Goal: Task Accomplishment & Management: Manage account settings

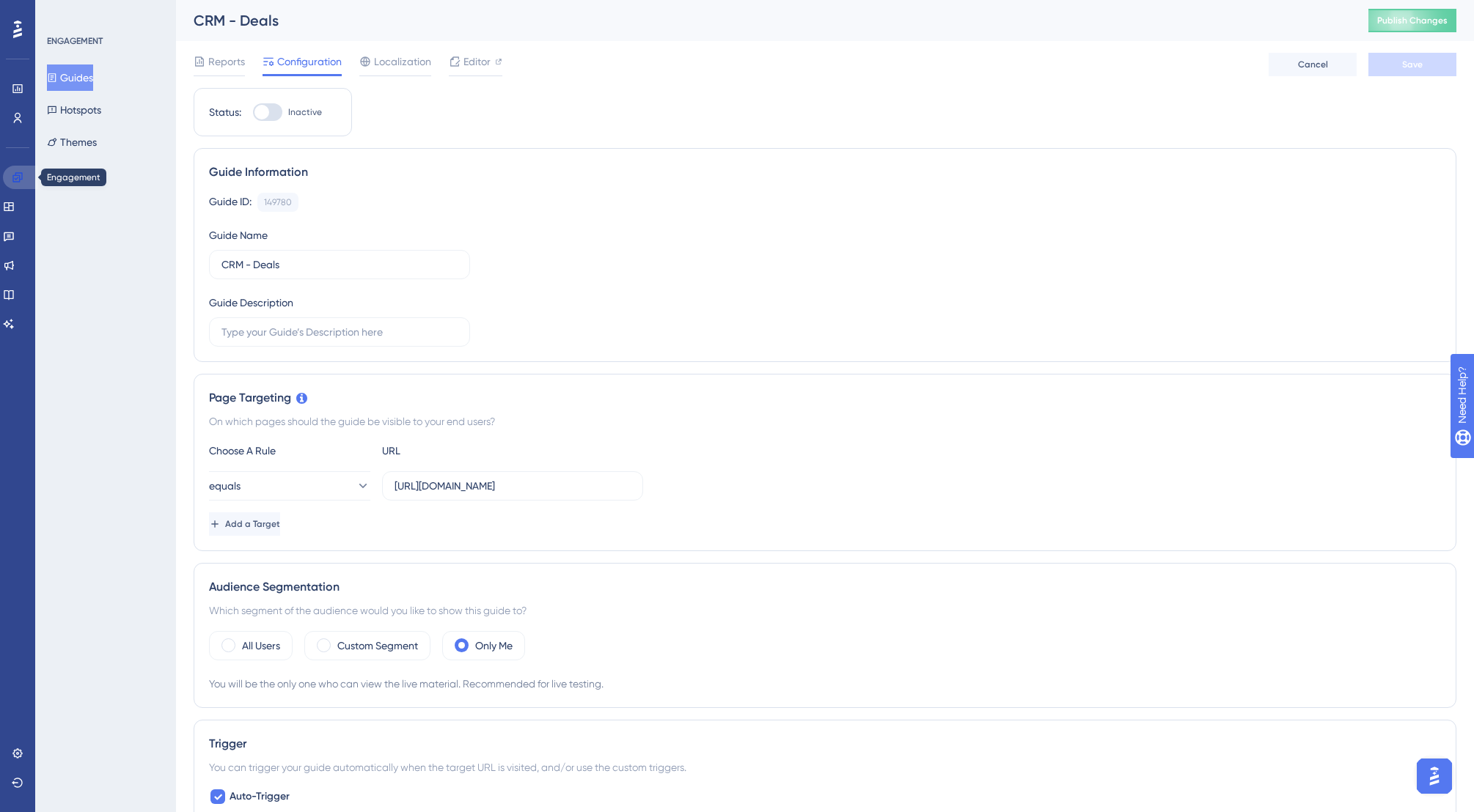
click at [20, 181] on icon at bounding box center [17, 177] width 12 height 12
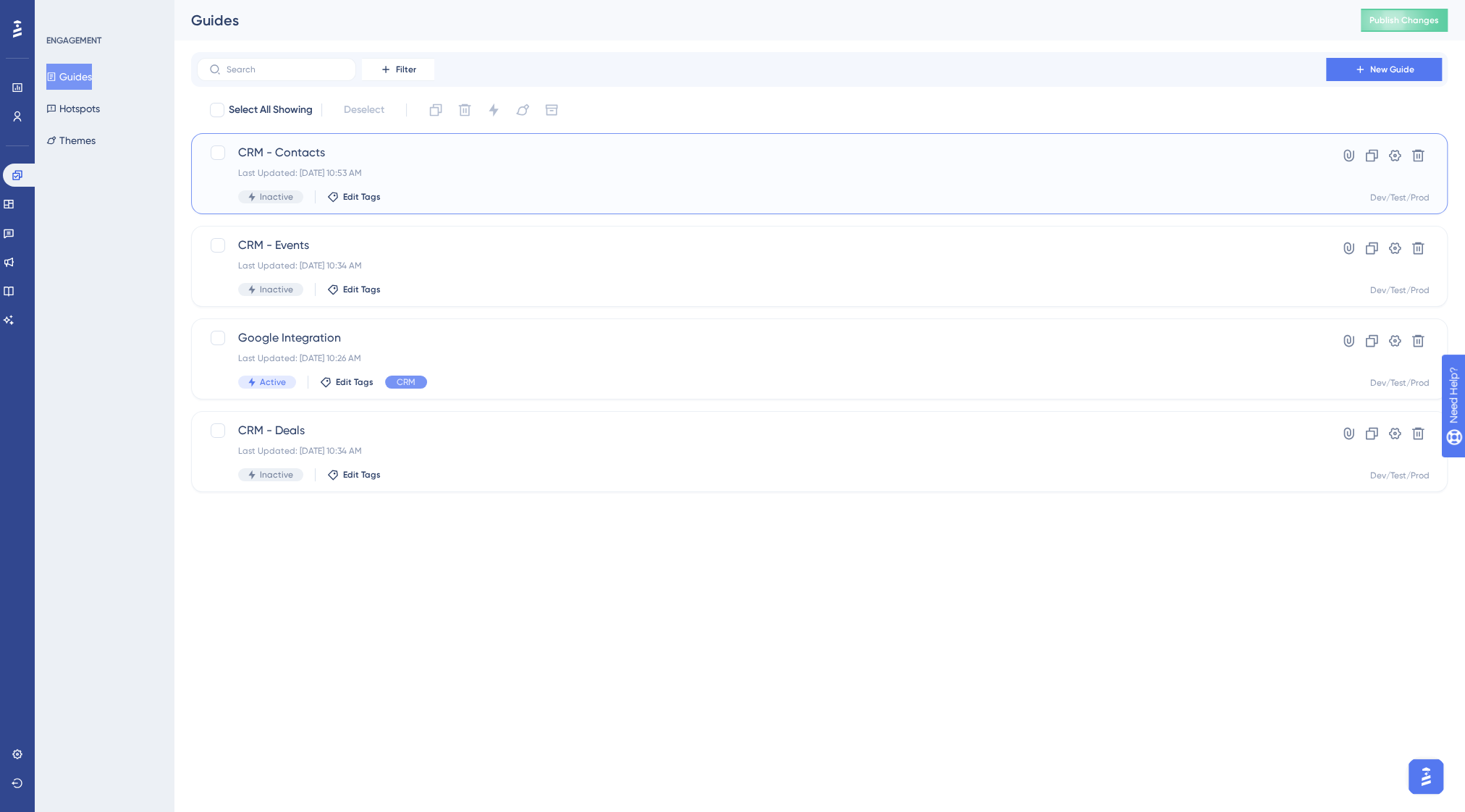
click at [363, 144] on span "CRM - Contacts" at bounding box center [761, 152] width 1046 height 18
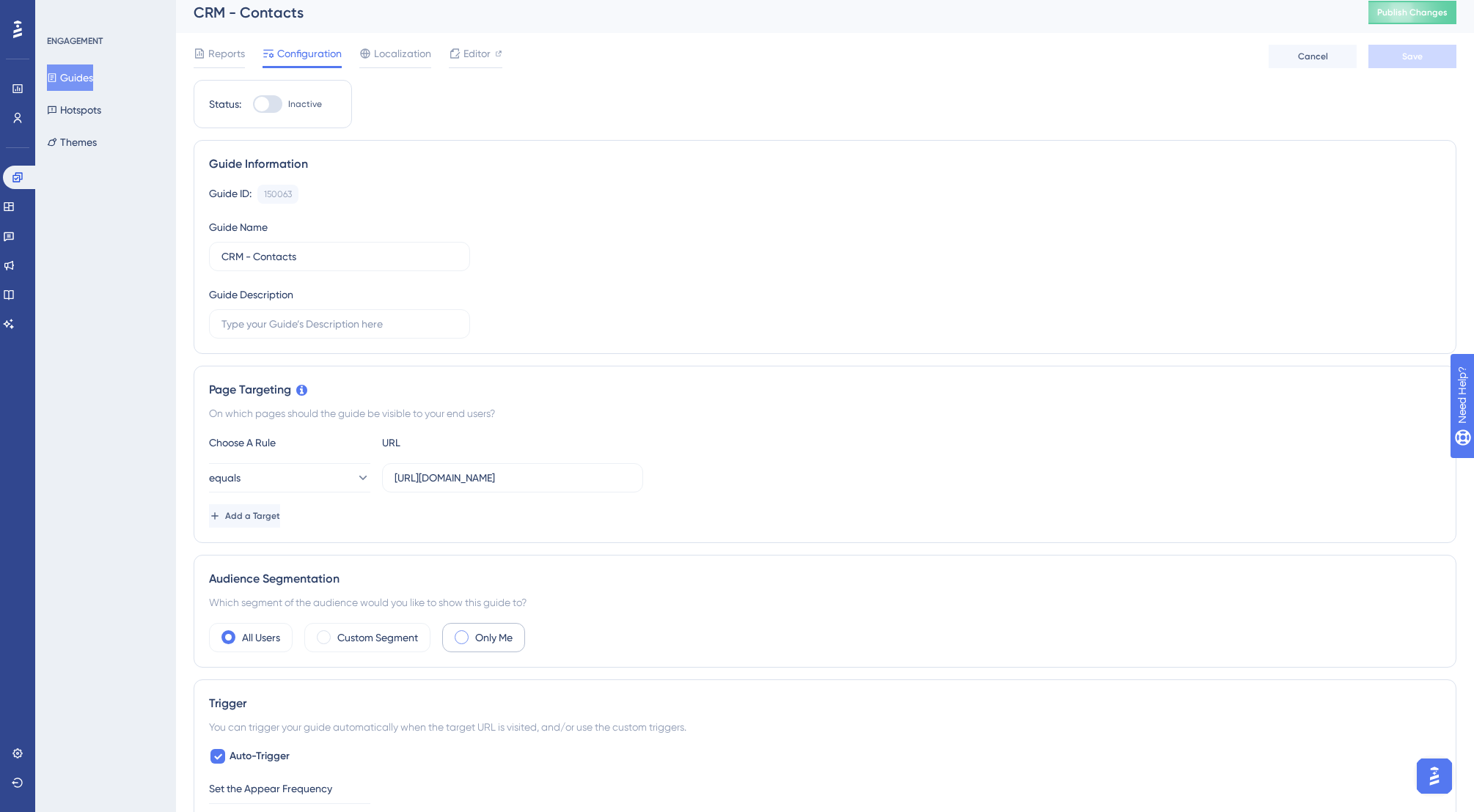
click at [468, 636] on span at bounding box center [462, 637] width 14 height 14
click at [473, 632] on input "radio" at bounding box center [473, 632] width 0 height 0
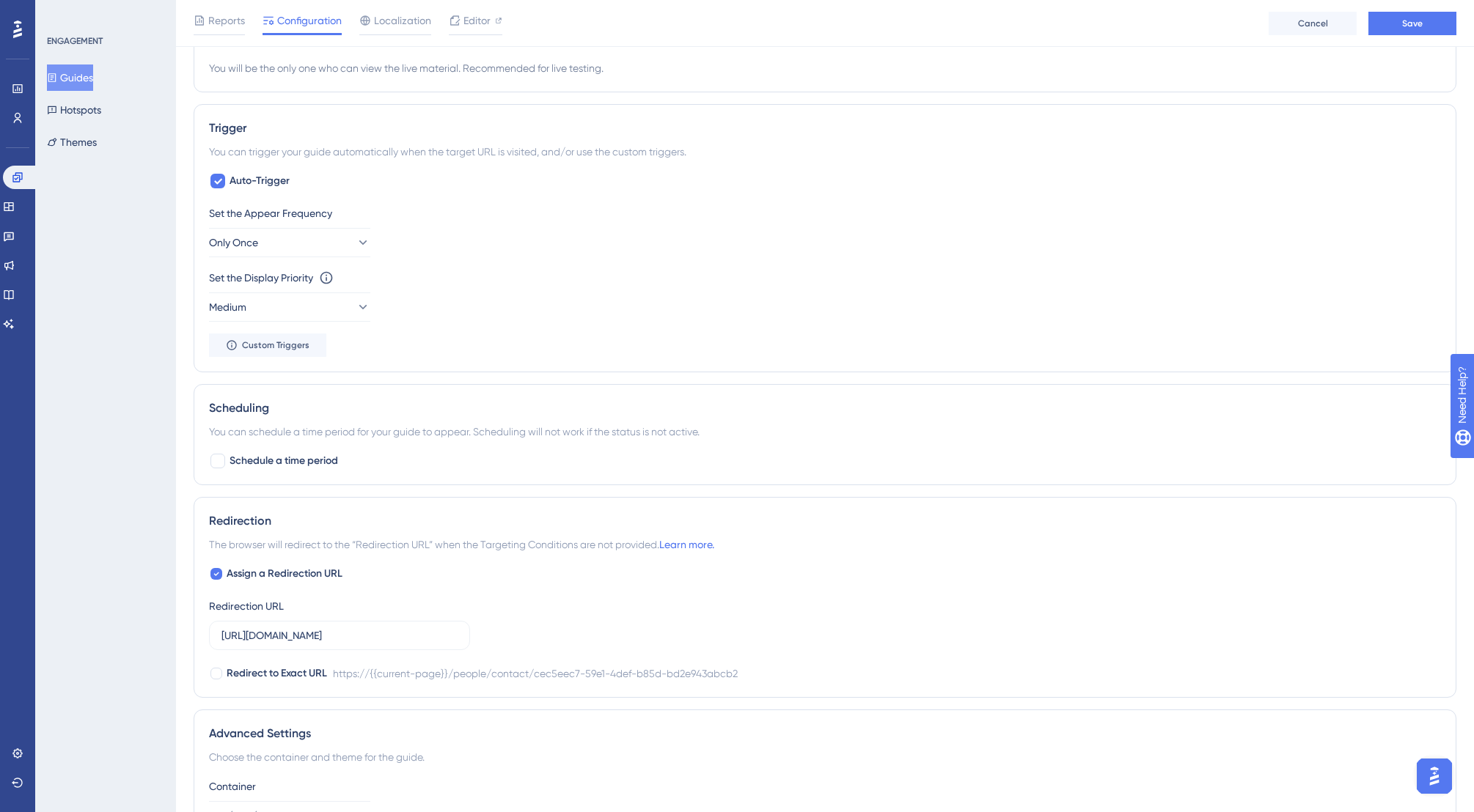
scroll to position [614, 0]
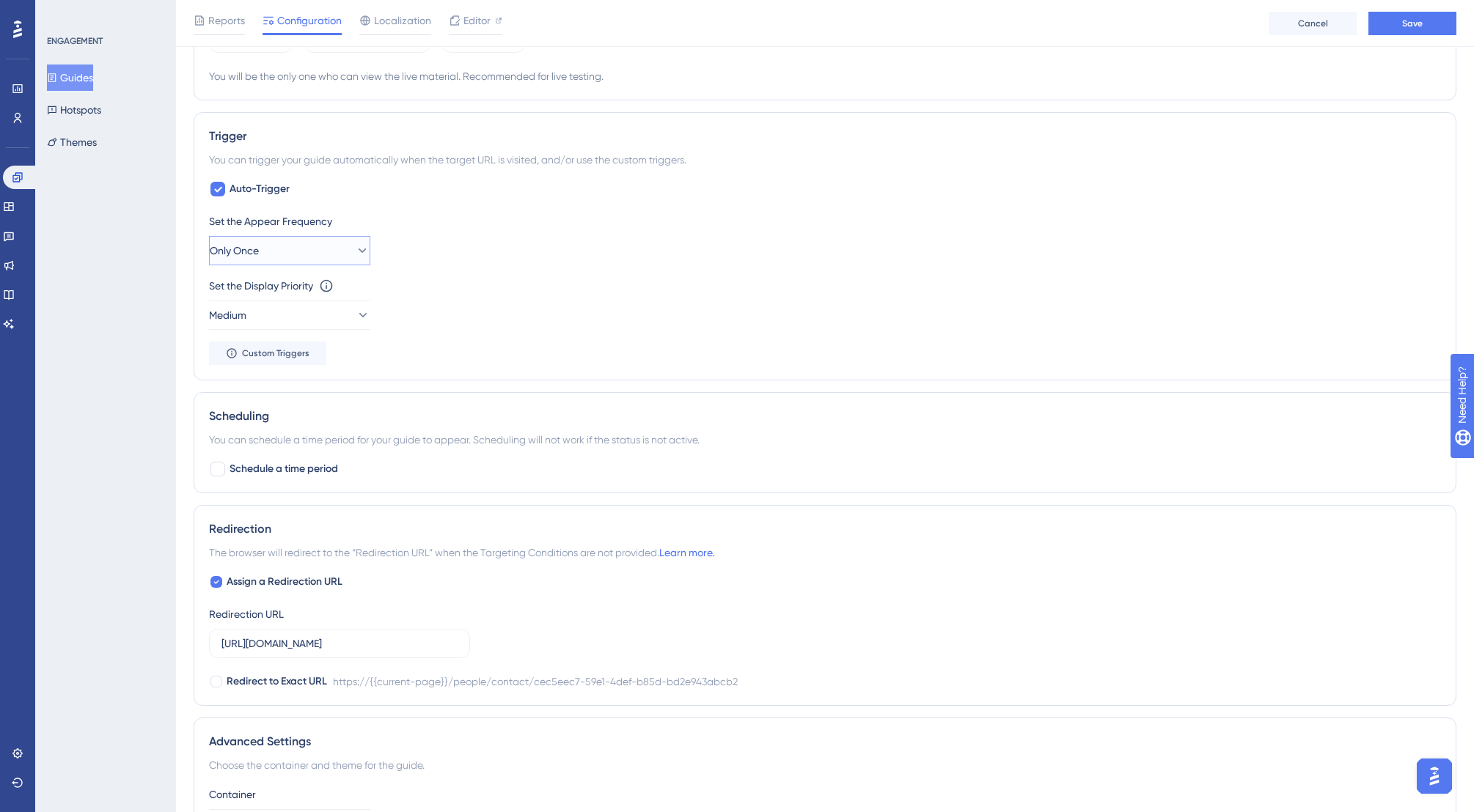
click at [280, 254] on button "Only Once" at bounding box center [290, 250] width 161 height 30
click at [272, 464] on div "Always Always" at bounding box center [290, 471] width 119 height 30
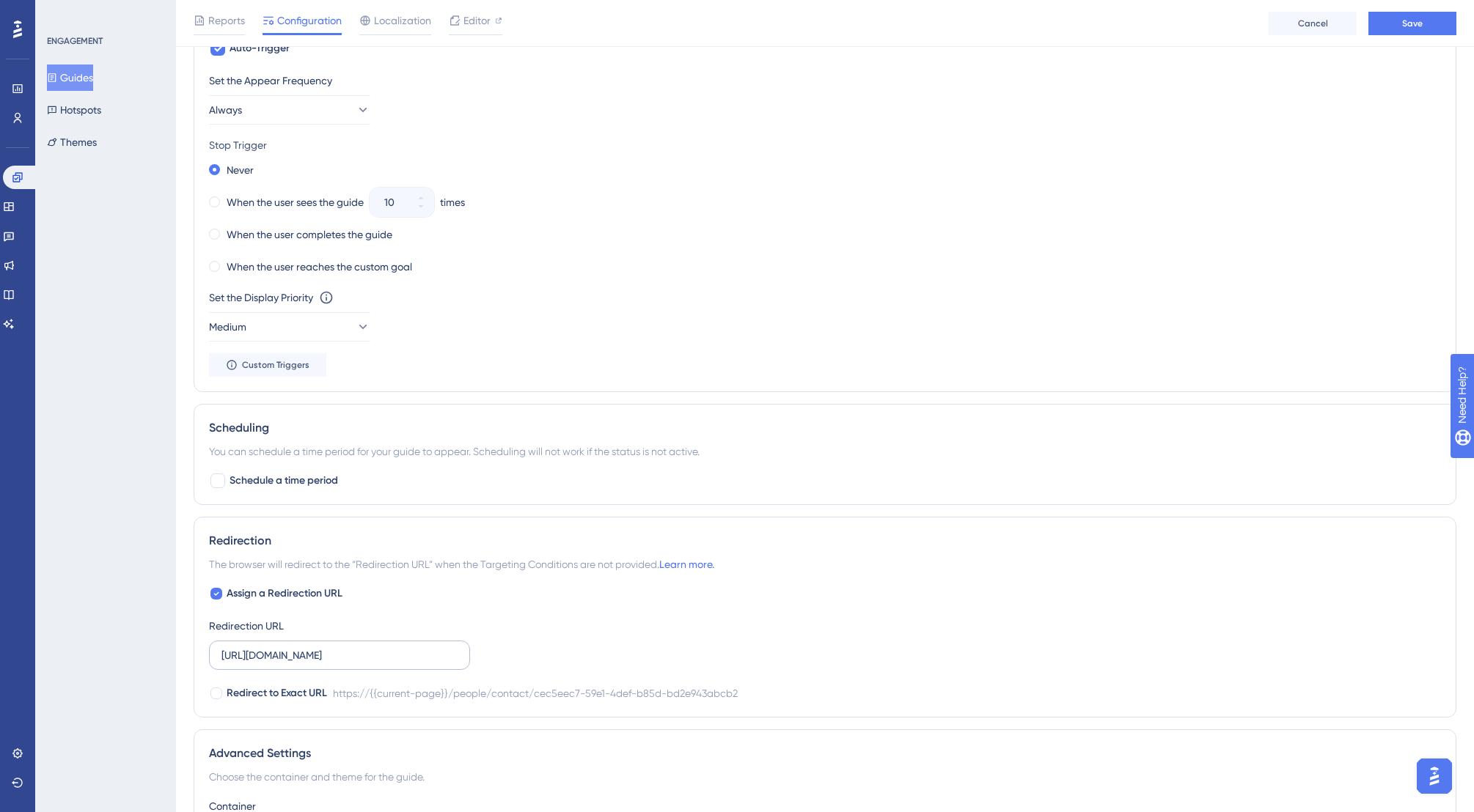
scroll to position [757, 0]
drag, startPoint x: 441, startPoint y: 656, endPoint x: 476, endPoint y: 653, distance: 35.1
click at [482, 656] on div "Assign a Redirection URL Redirection URL [URL][DOMAIN_NAME] Redirect to Exact U…" at bounding box center [825, 640] width 1232 height 117
click at [389, 653] on input "[URL][DOMAIN_NAME]" at bounding box center [339, 652] width 236 height 16
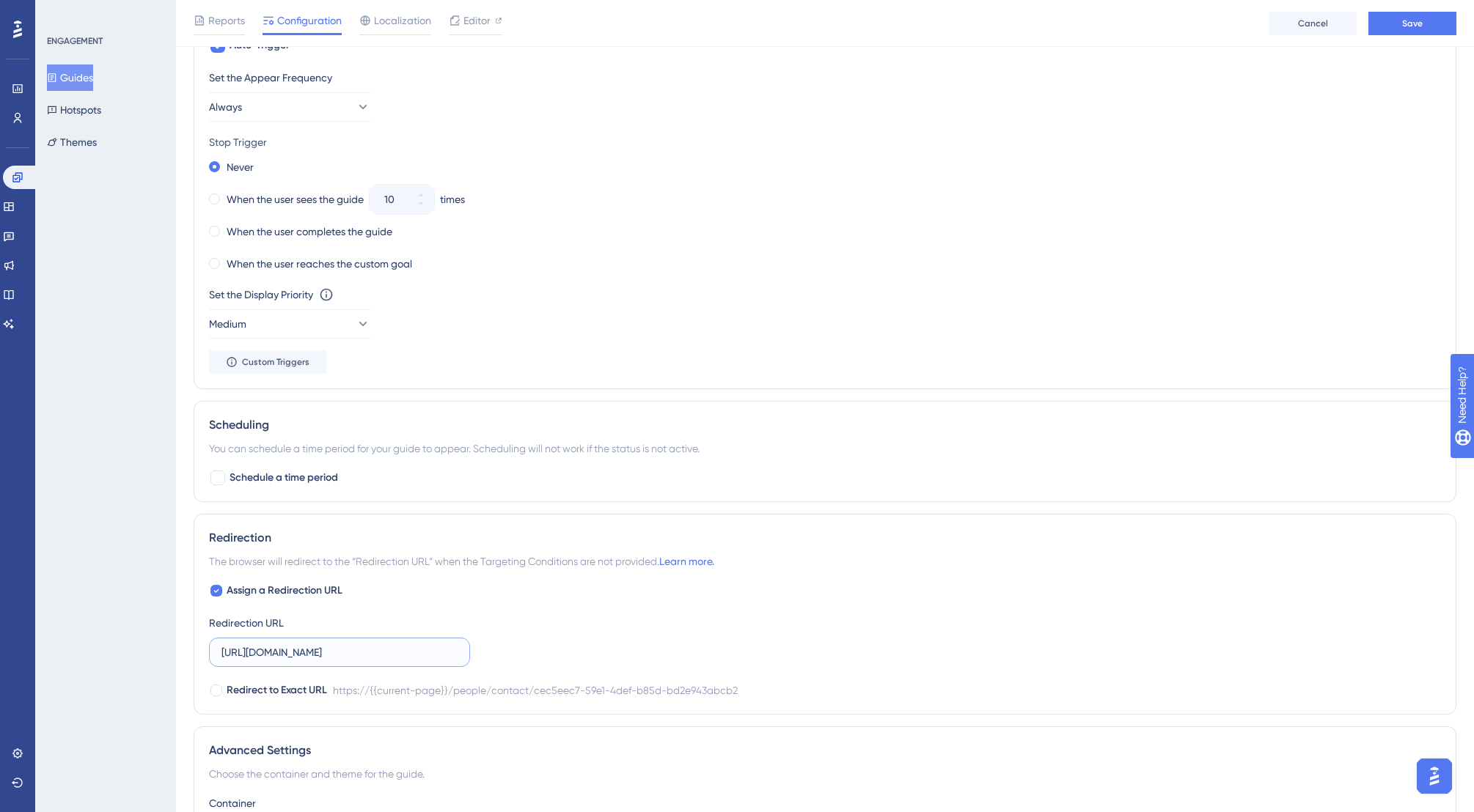
drag, startPoint x: 387, startPoint y: 651, endPoint x: 469, endPoint y: 642, distance: 82.5
click at [469, 642] on label "[URL][DOMAIN_NAME]" at bounding box center [339, 653] width 261 height 30
click at [431, 658] on input "[URL][DOMAIN_NAME]" at bounding box center [339, 652] width 236 height 16
drag, startPoint x: 460, startPoint y: 649, endPoint x: 363, endPoint y: 649, distance: 97.0
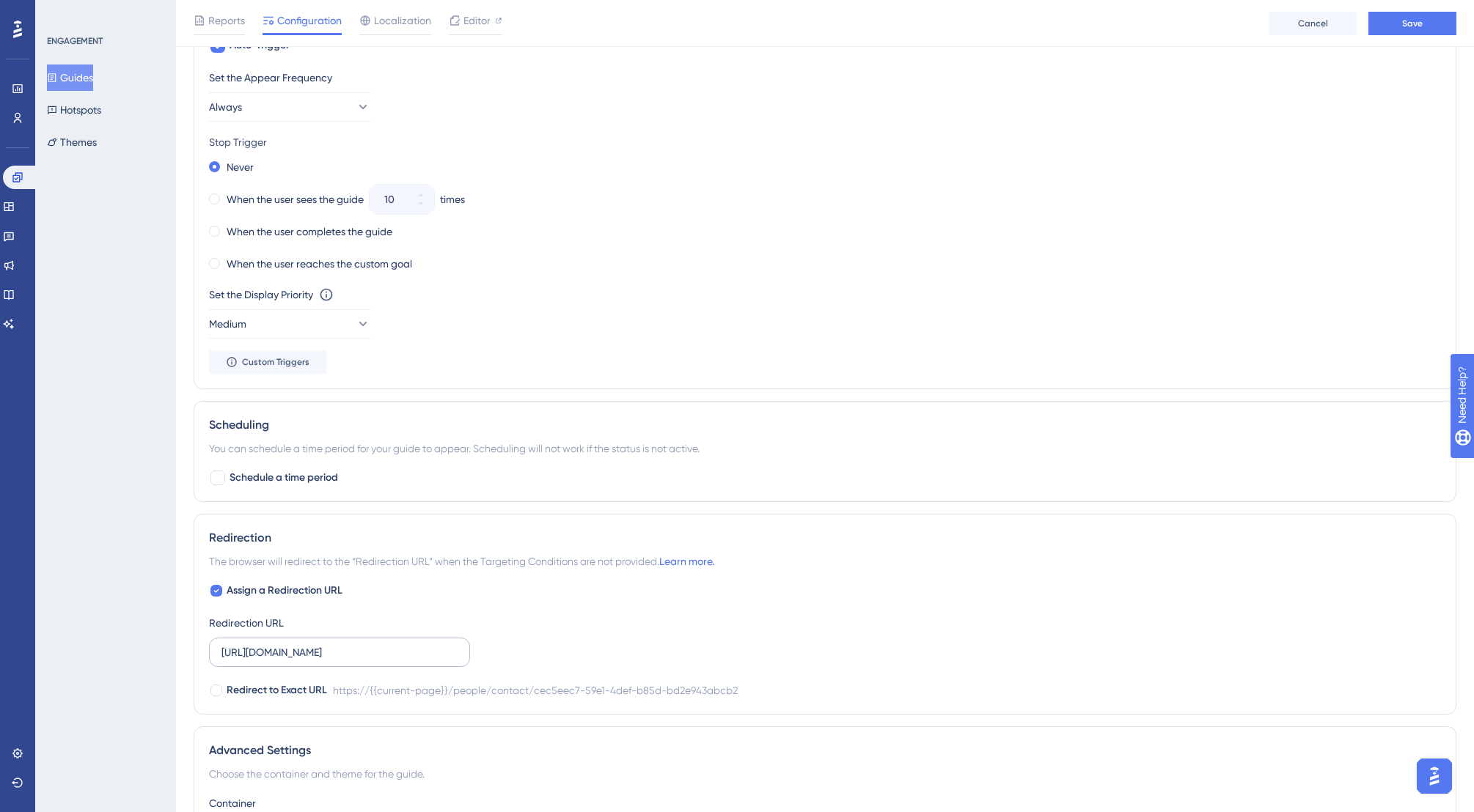
click at [363, 649] on label "[URL][DOMAIN_NAME]" at bounding box center [339, 653] width 261 height 30
click at [363, 649] on input "[URL][DOMAIN_NAME]" at bounding box center [339, 652] width 236 height 16
type input "[URL][DOMAIN_NAME]"
click at [549, 641] on div "Assign a Redirection URL Redirection URL [URL][DOMAIN_NAME] Redirect to Exact U…" at bounding box center [825, 640] width 1232 height 117
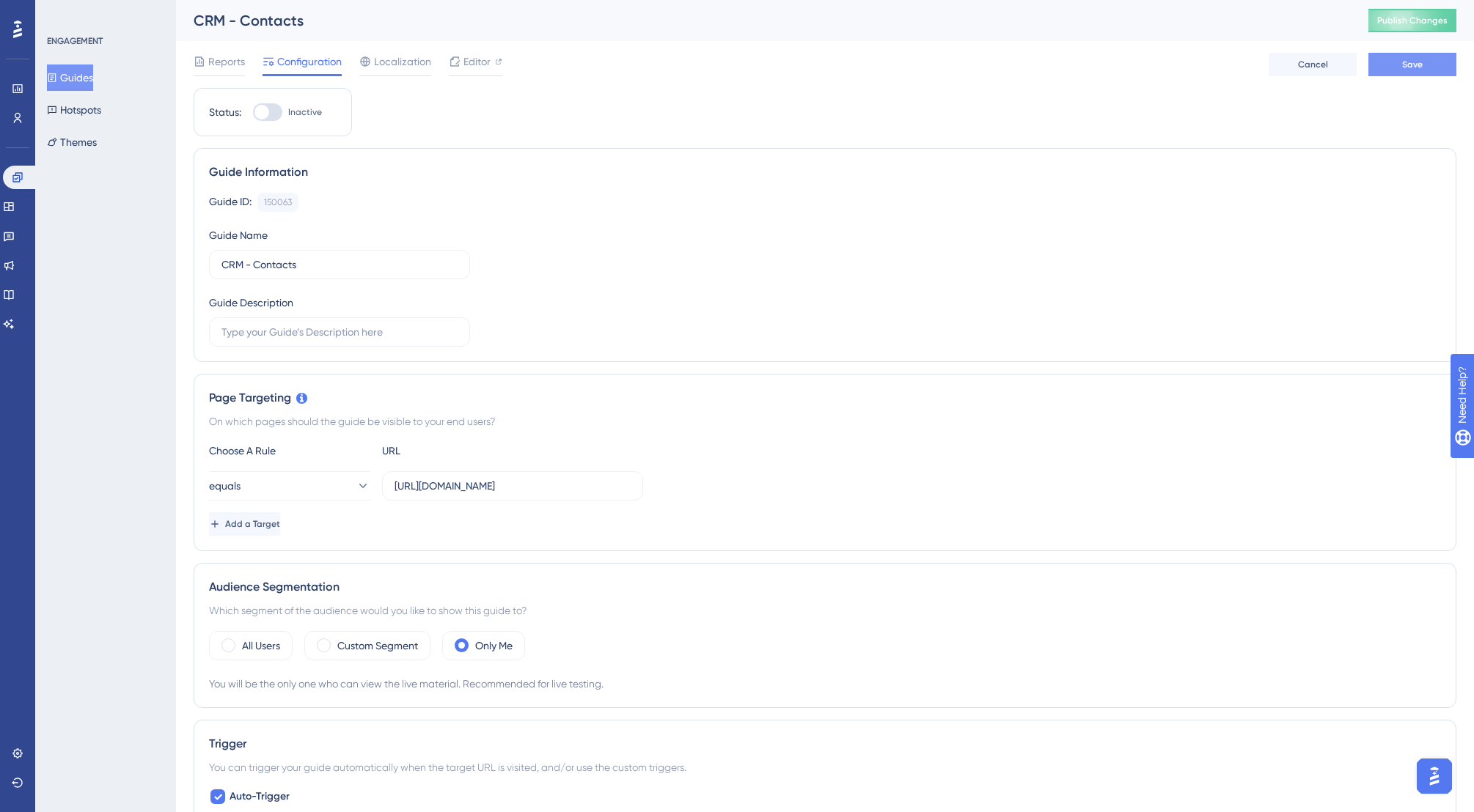
click at [1445, 70] on button "Save" at bounding box center [1412, 65] width 88 height 23
click at [1422, 21] on span "Publish Changes" at bounding box center [1412, 20] width 70 height 12
click at [266, 112] on div at bounding box center [261, 112] width 15 height 15
click at [253, 112] on input "Inactive" at bounding box center [252, 112] width 1 height 1
checkbox input "true"
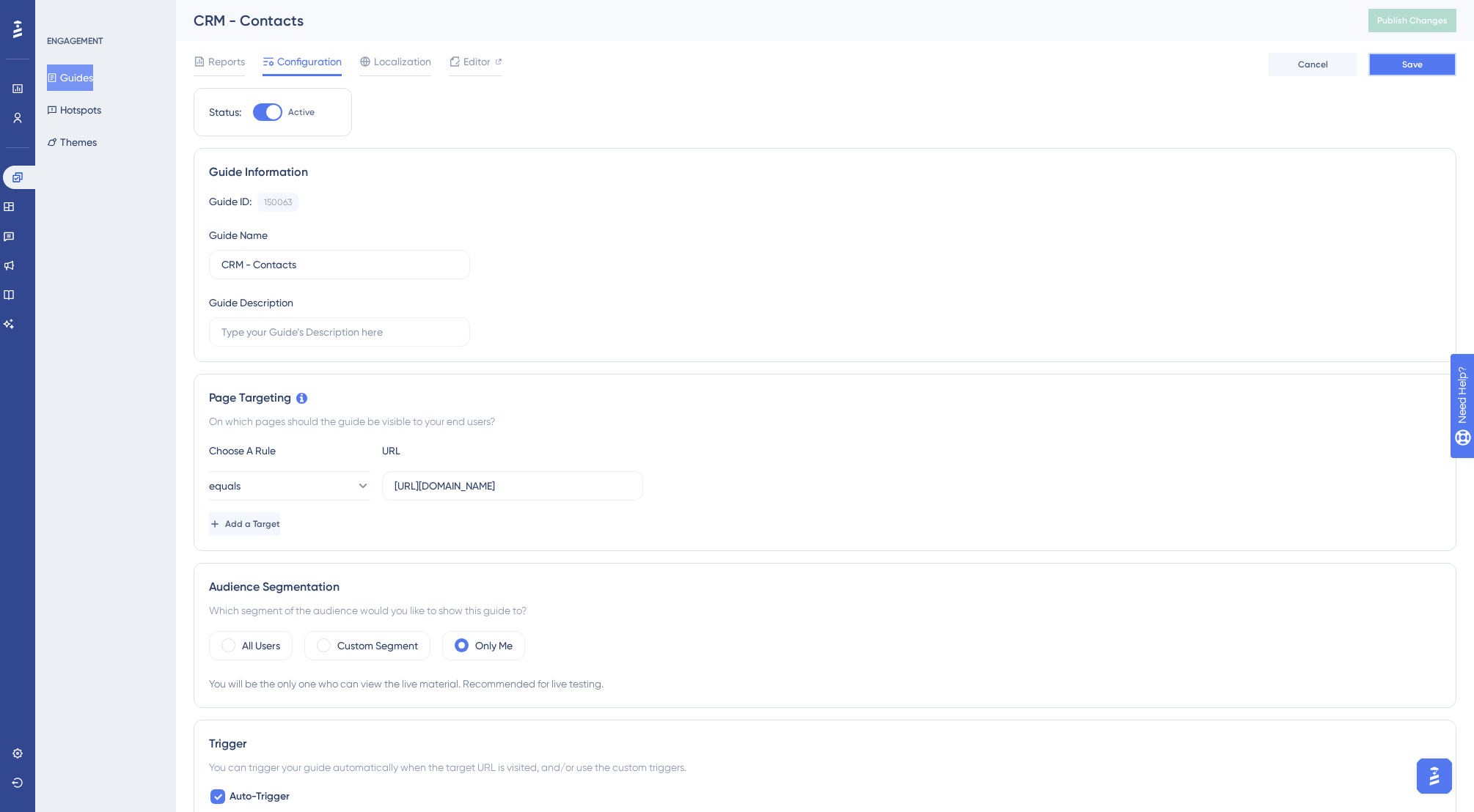
click at [1413, 65] on span "Save" at bounding box center [1413, 64] width 20 height 12
click at [612, 485] on input "[URL][DOMAIN_NAME]" at bounding box center [512, 485] width 236 height 16
click at [608, 485] on input "[URL][DOMAIN_NAME]" at bounding box center [512, 485] width 236 height 16
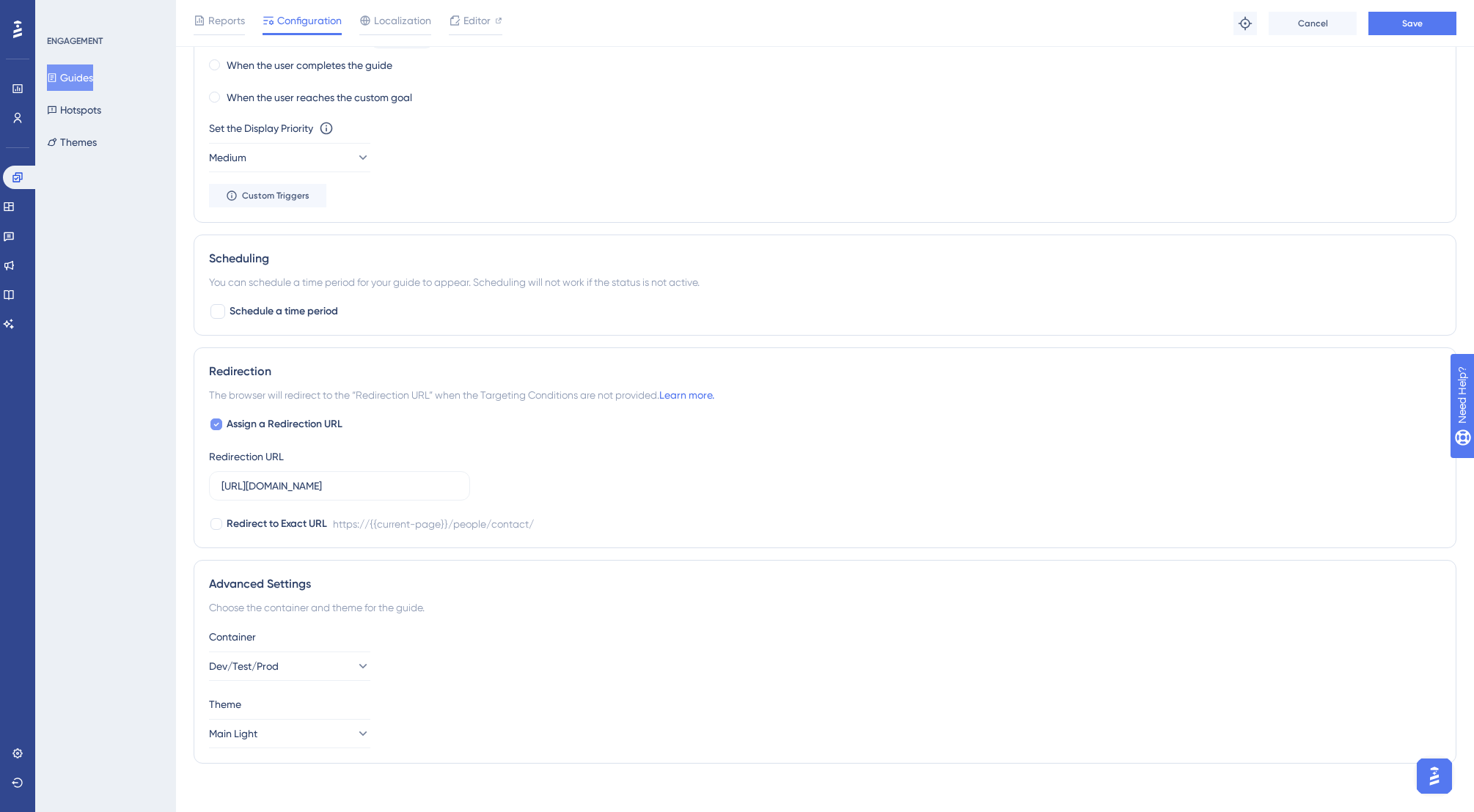
scroll to position [932, 0]
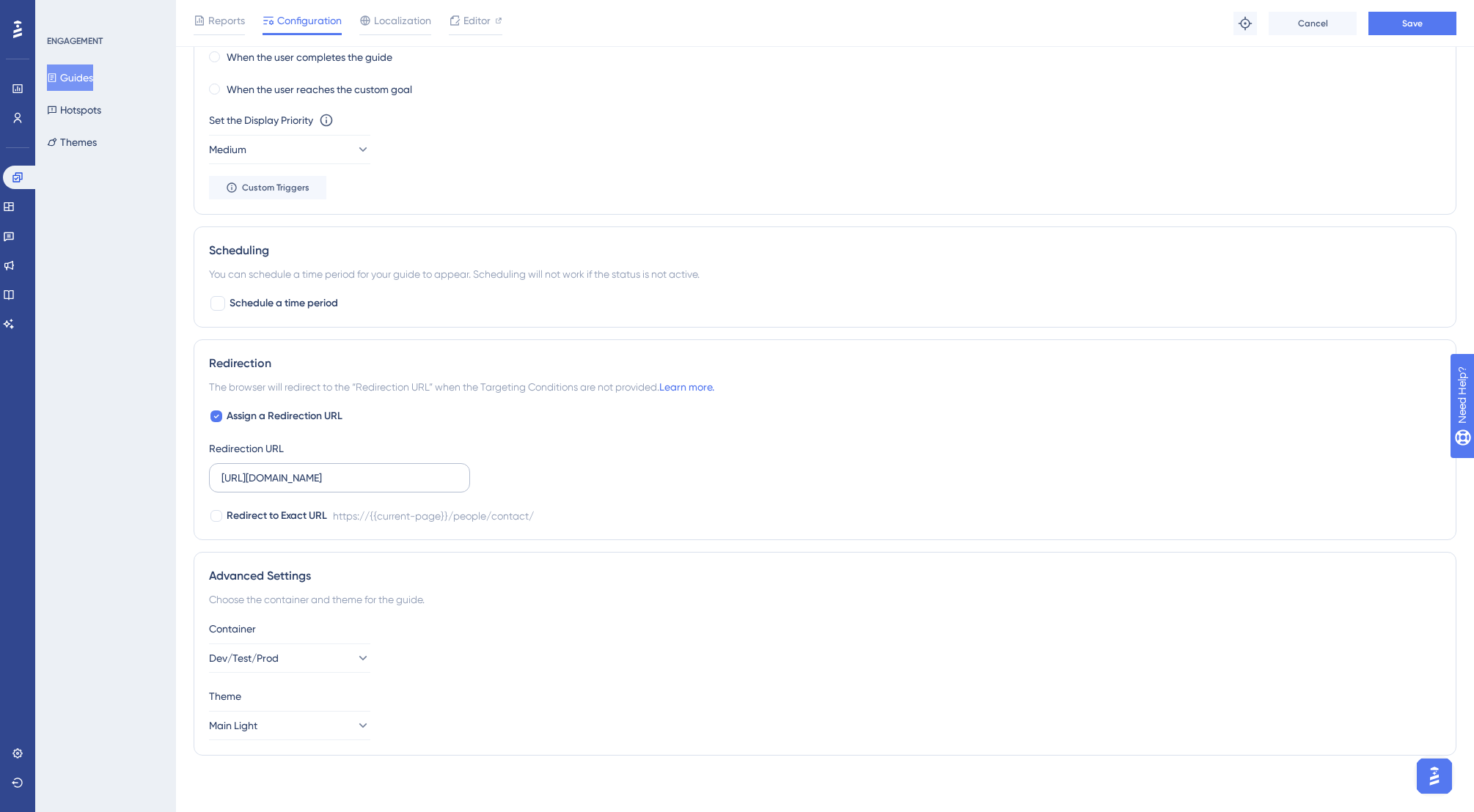
type input "[URL][DOMAIN_NAME]"
click at [432, 474] on input "[URL][DOMAIN_NAME]" at bounding box center [339, 478] width 236 height 16
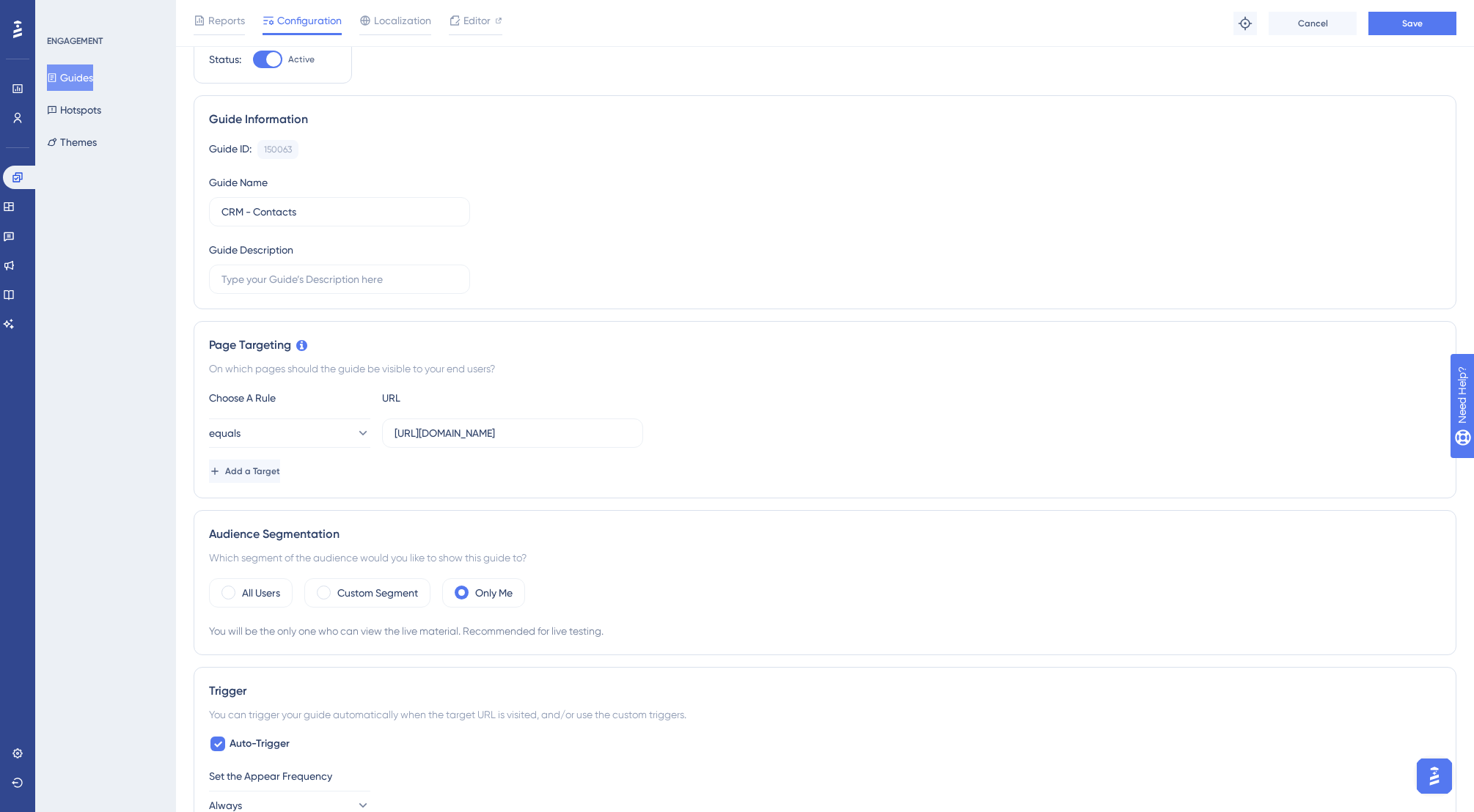
scroll to position [0, 0]
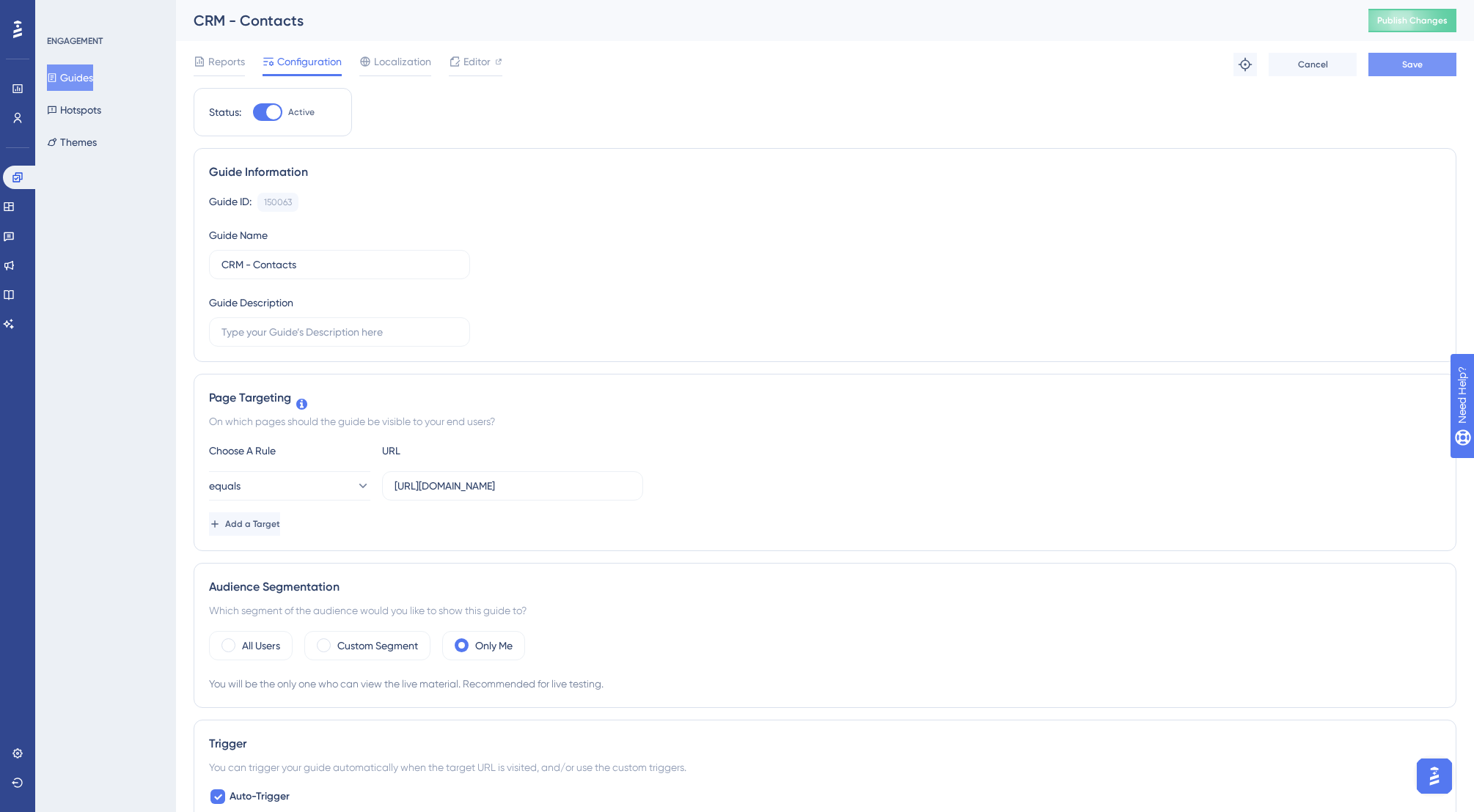
type input "[URL][DOMAIN_NAME]"
click at [1420, 63] on span "Save" at bounding box center [1413, 64] width 20 height 12
click at [1427, 21] on span "Publish Changes" at bounding box center [1412, 20] width 70 height 12
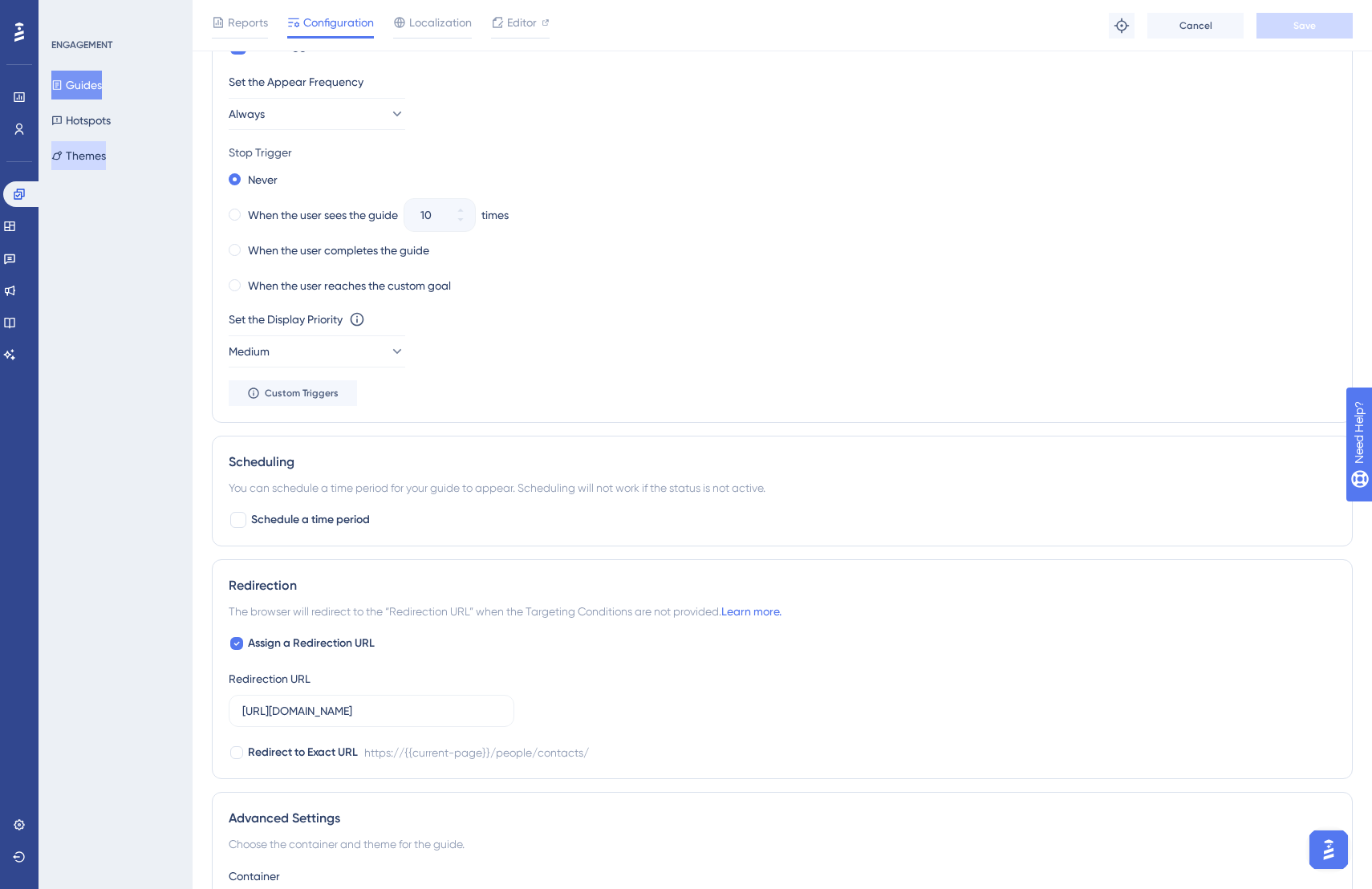
drag, startPoint x: 79, startPoint y: 146, endPoint x: 155, endPoint y: 147, distance: 76.0
click at [79, 147] on button "Themes" at bounding box center [78, 156] width 55 height 29
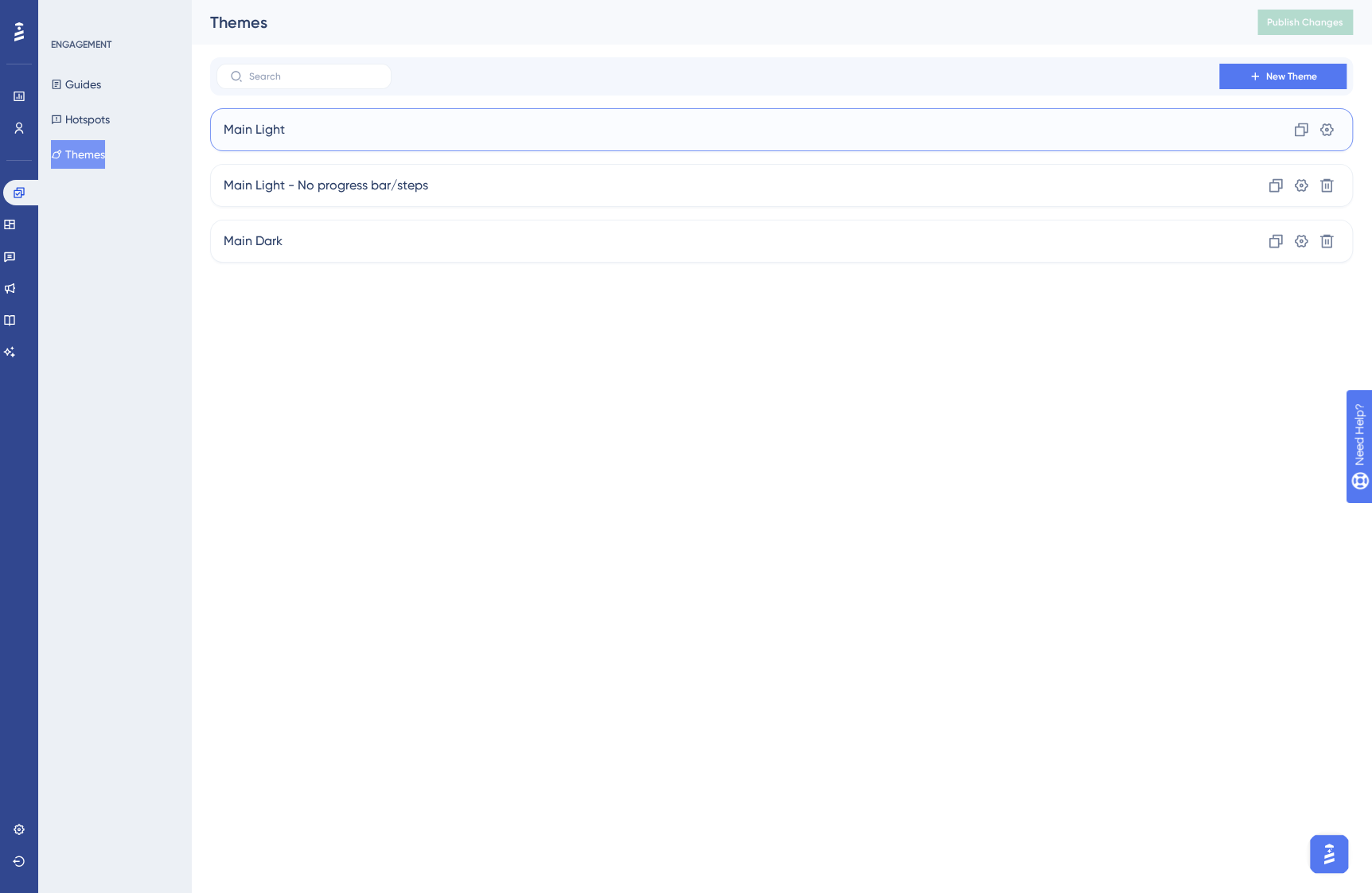
click at [342, 138] on div "Main Light Clone Settings" at bounding box center [781, 129] width 1143 height 43
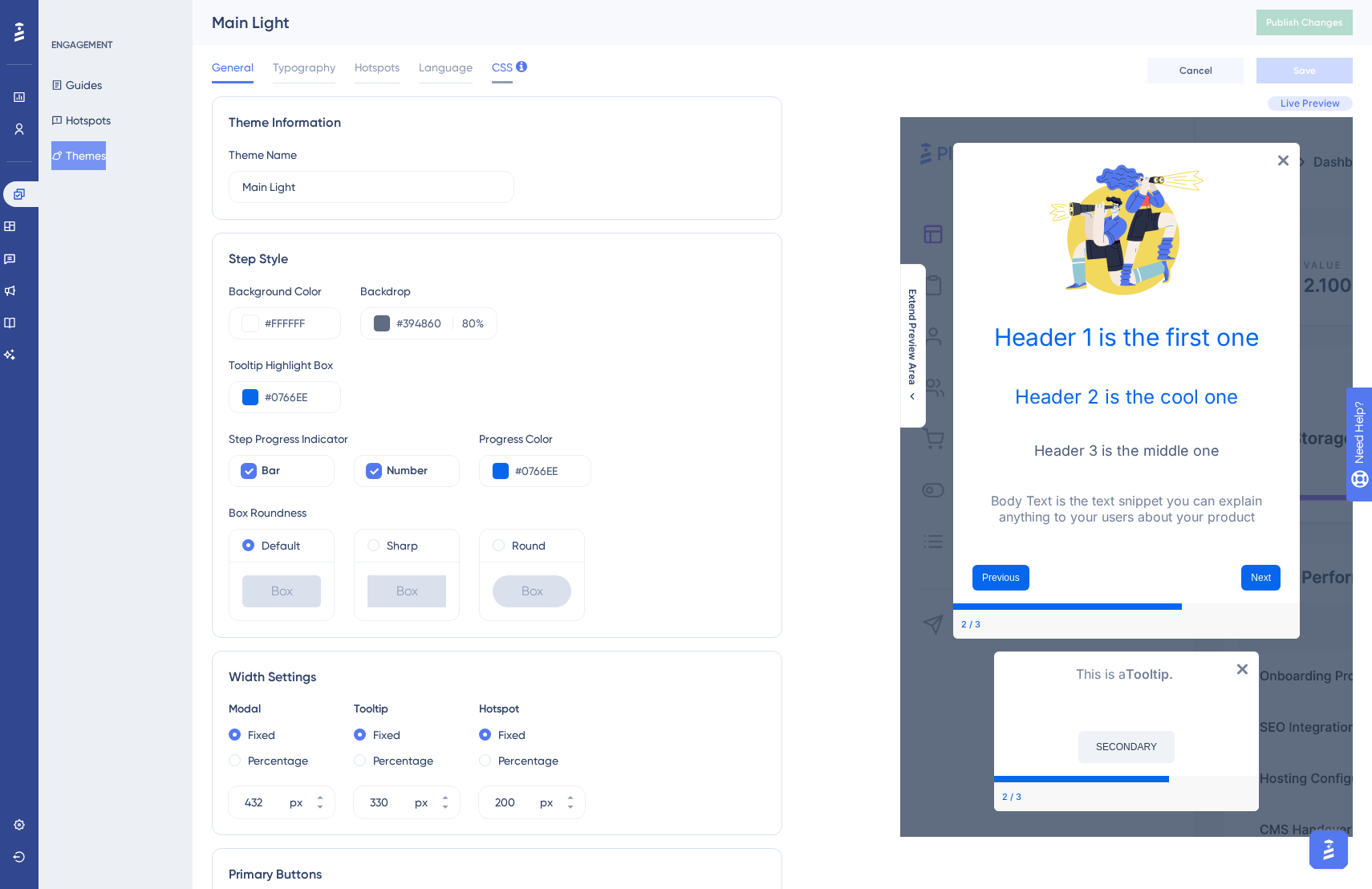
click at [492, 71] on span "CSS" at bounding box center [502, 67] width 20 height 20
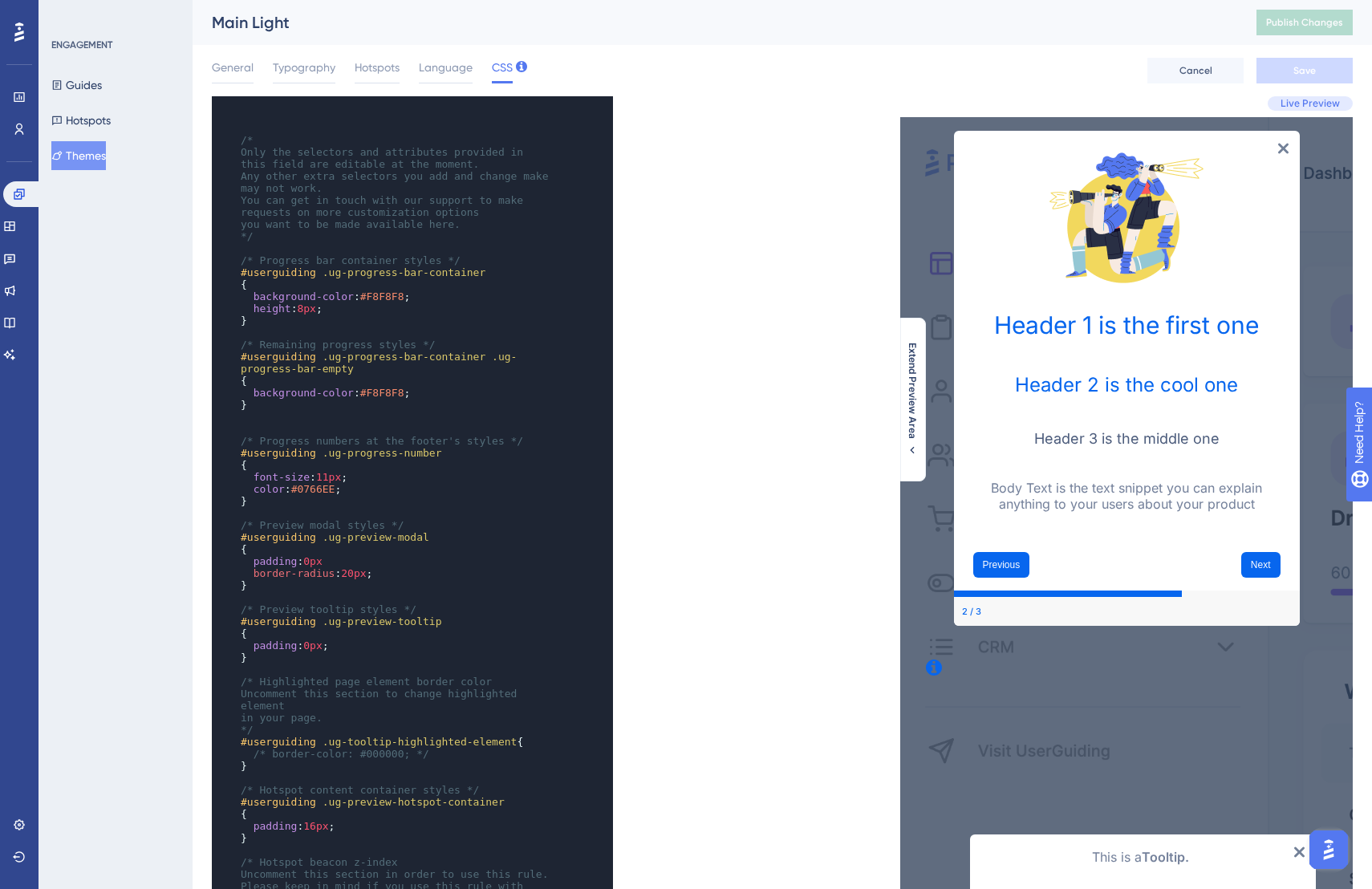
click at [365, 278] on pre "{" at bounding box center [397, 284] width 319 height 12
click at [338, 339] on span "/* Remaining progress styles */" at bounding box center [338, 345] width 195 height 12
click at [365, 365] on pre "#userguiding .ug-progress-bar-container .ug-progress-bar-empty" at bounding box center [397, 363] width 319 height 24
click at [693, 215] on div "​ x ​ ​ /* Only the selectors and attributes provided in this field are editabl…" at bounding box center [497, 545] width 571 height 898
click at [501, 235] on pre "*/" at bounding box center [397, 236] width 319 height 12
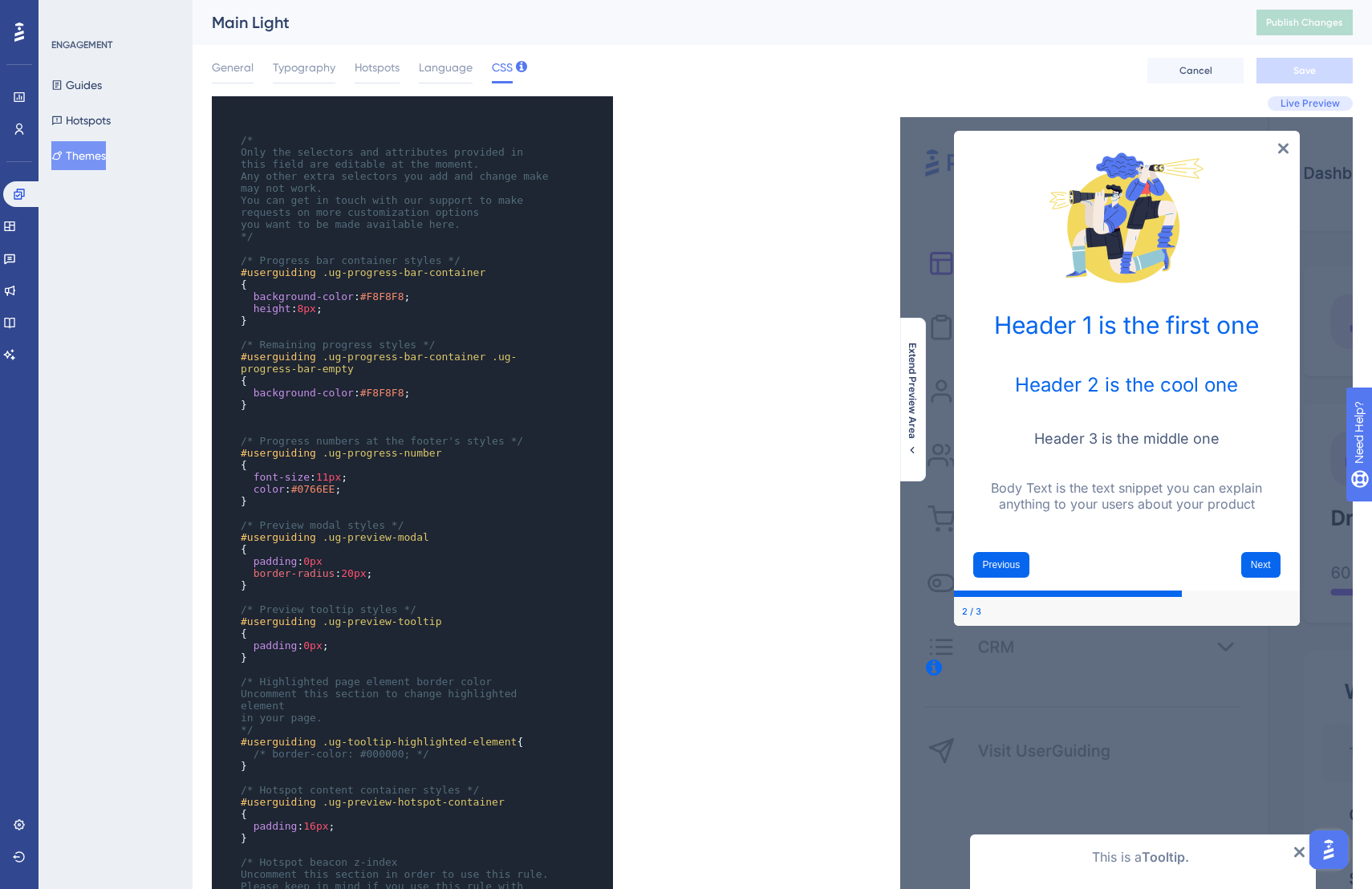
type textarea "/* Only the selectors and attributes provided in this field are editable at the…"
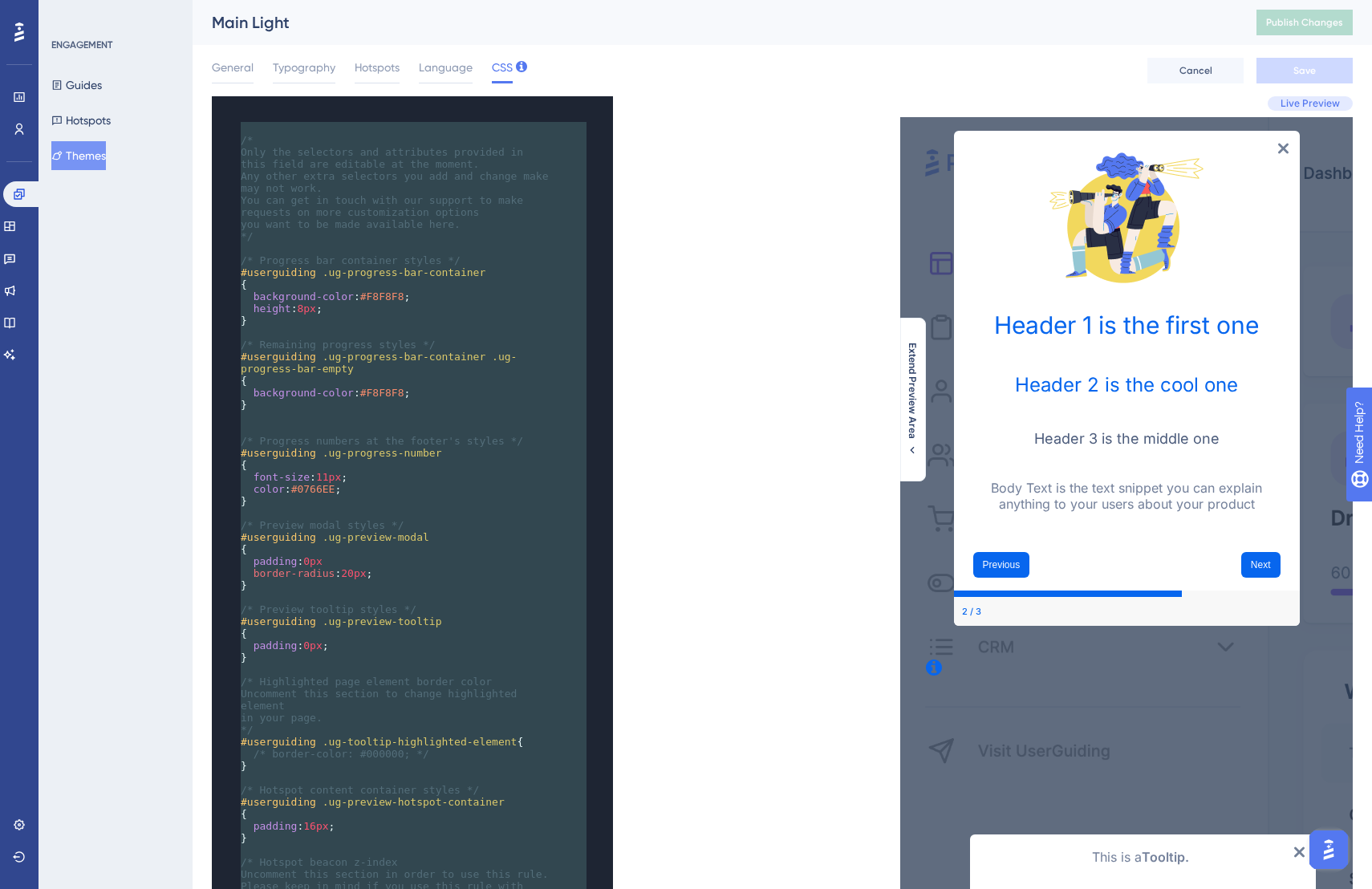
click at [784, 550] on div "Live Preview Extend Preview Area" at bounding box center [1068, 556] width 571 height 920
click at [1025, 597] on div "2 / 3" at bounding box center [1127, 611] width 346 height 29
drag, startPoint x: 1065, startPoint y: 577, endPoint x: 1060, endPoint y: 553, distance: 24.5
click at [1060, 553] on div "Previous Next" at bounding box center [1127, 565] width 346 height 51
click at [1009, 576] on button "Previous" at bounding box center [1002, 565] width 57 height 26
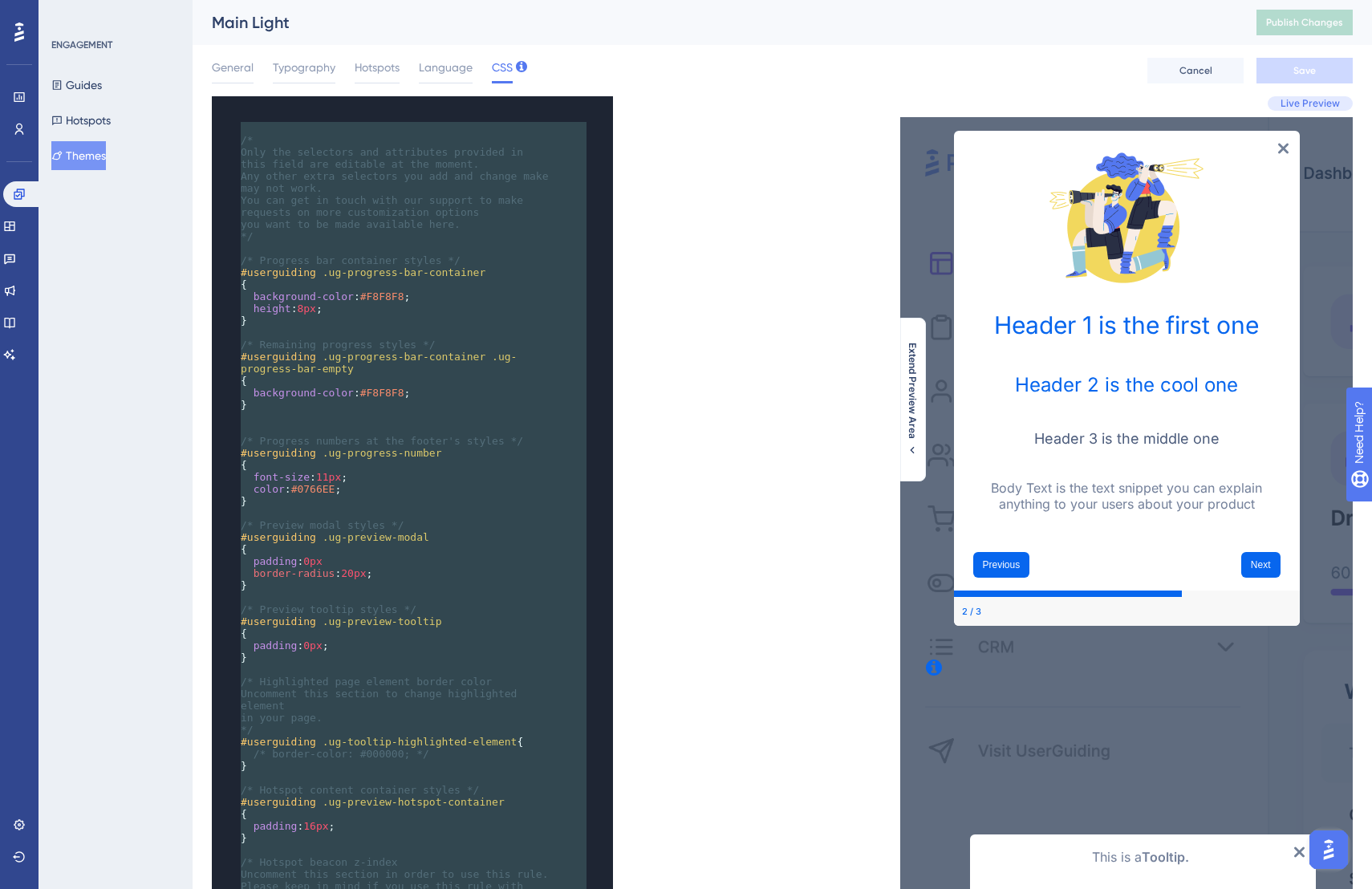
click at [1073, 535] on div "Body Text is the text snippet you can explain anything to your users about your…" at bounding box center [1127, 506] width 346 height 66
click at [1070, 555] on div "Previous" at bounding box center [1050, 565] width 154 height 26
click at [1076, 576] on div "Previous" at bounding box center [1050, 565] width 154 height 26
click at [1097, 639] on div "Header 1 is the first one Header 2 is the cool one Header 3 is the middle one B…" at bounding box center [1127, 378] width 346 height 898
click at [795, 713] on div "Live Preview Extend Preview Area" at bounding box center [1068, 556] width 571 height 920
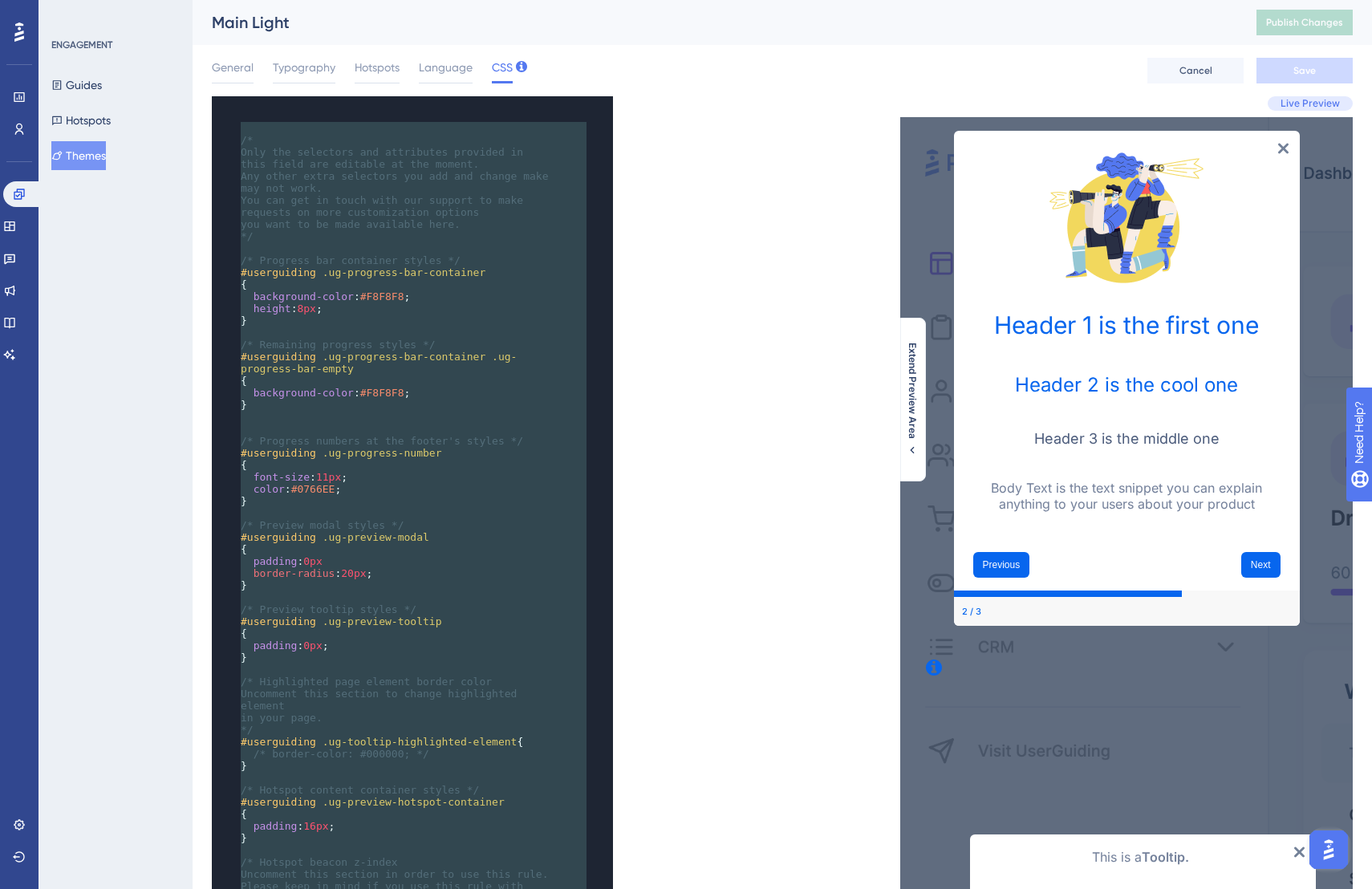
click at [897, 535] on div "Live Preview Extend Preview Area" at bounding box center [1068, 556] width 571 height 920
click at [1017, 531] on div "Body Text is the text snippet you can explain anything to your users about your…" at bounding box center [1127, 506] width 320 height 53
click at [1068, 560] on div "Previous" at bounding box center [1050, 565] width 154 height 26
click at [1009, 553] on button "Previous" at bounding box center [1002, 565] width 57 height 26
click at [631, 174] on div "x ​ ​ /* Only the selectors and attributes provided in this field are editable …" at bounding box center [497, 545] width 571 height 898
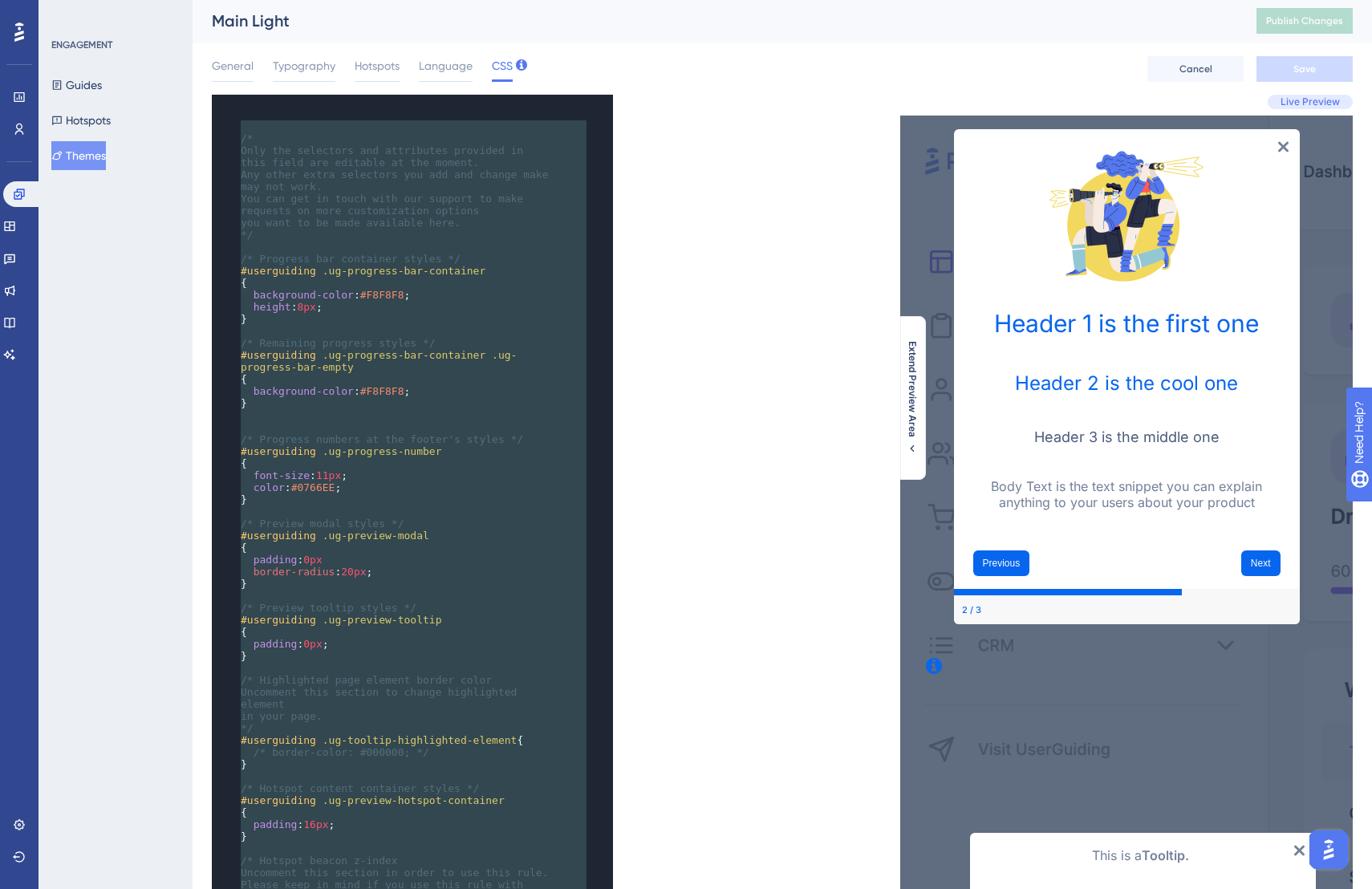
scroll to position [3, 0]
click at [403, 505] on pre "​" at bounding box center [397, 511] width 319 height 12
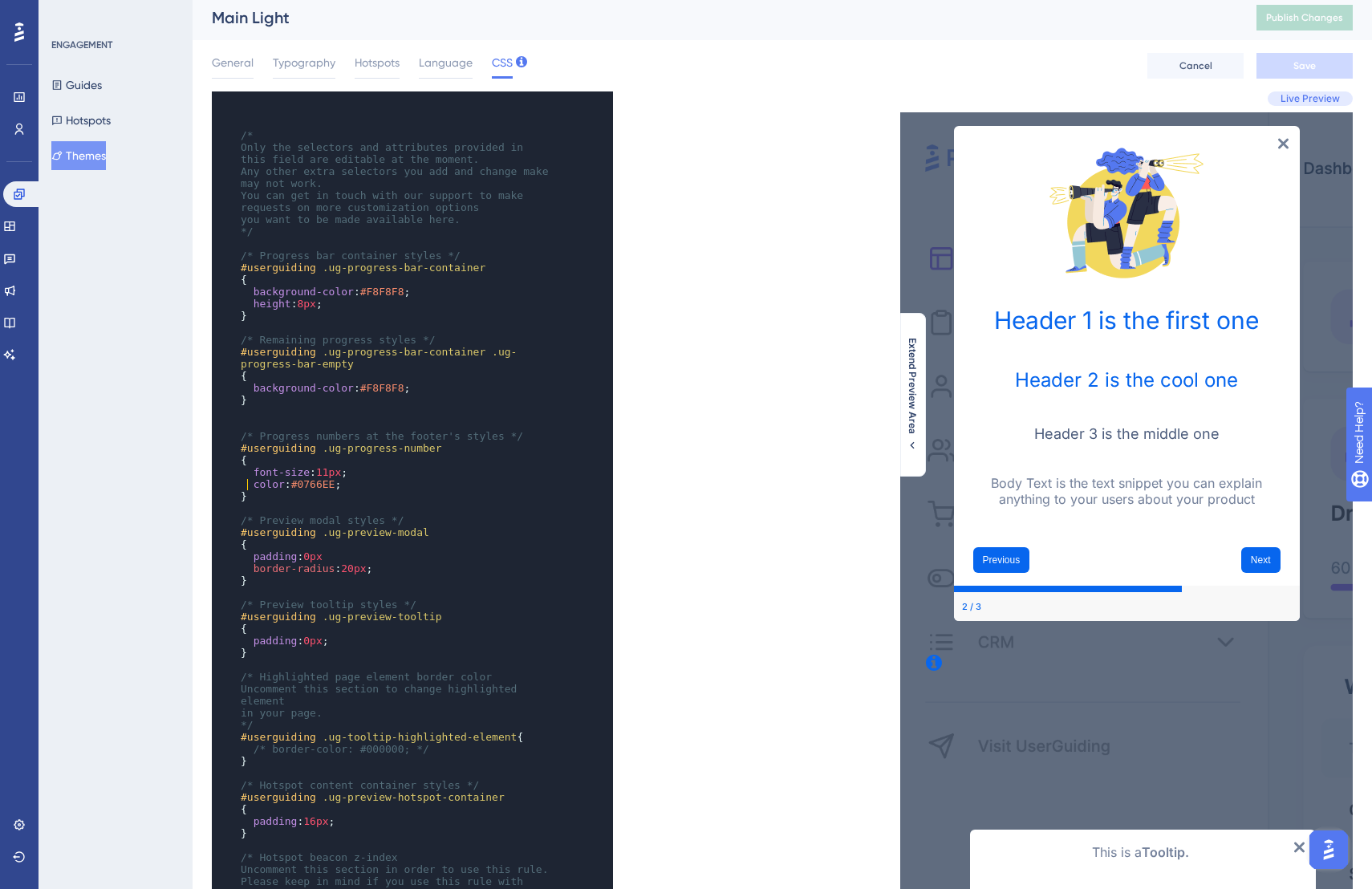
scroll to position [6, 0]
click at [1049, 317] on h1 "Header 1 is the first one" at bounding box center [1127, 319] width 295 height 29
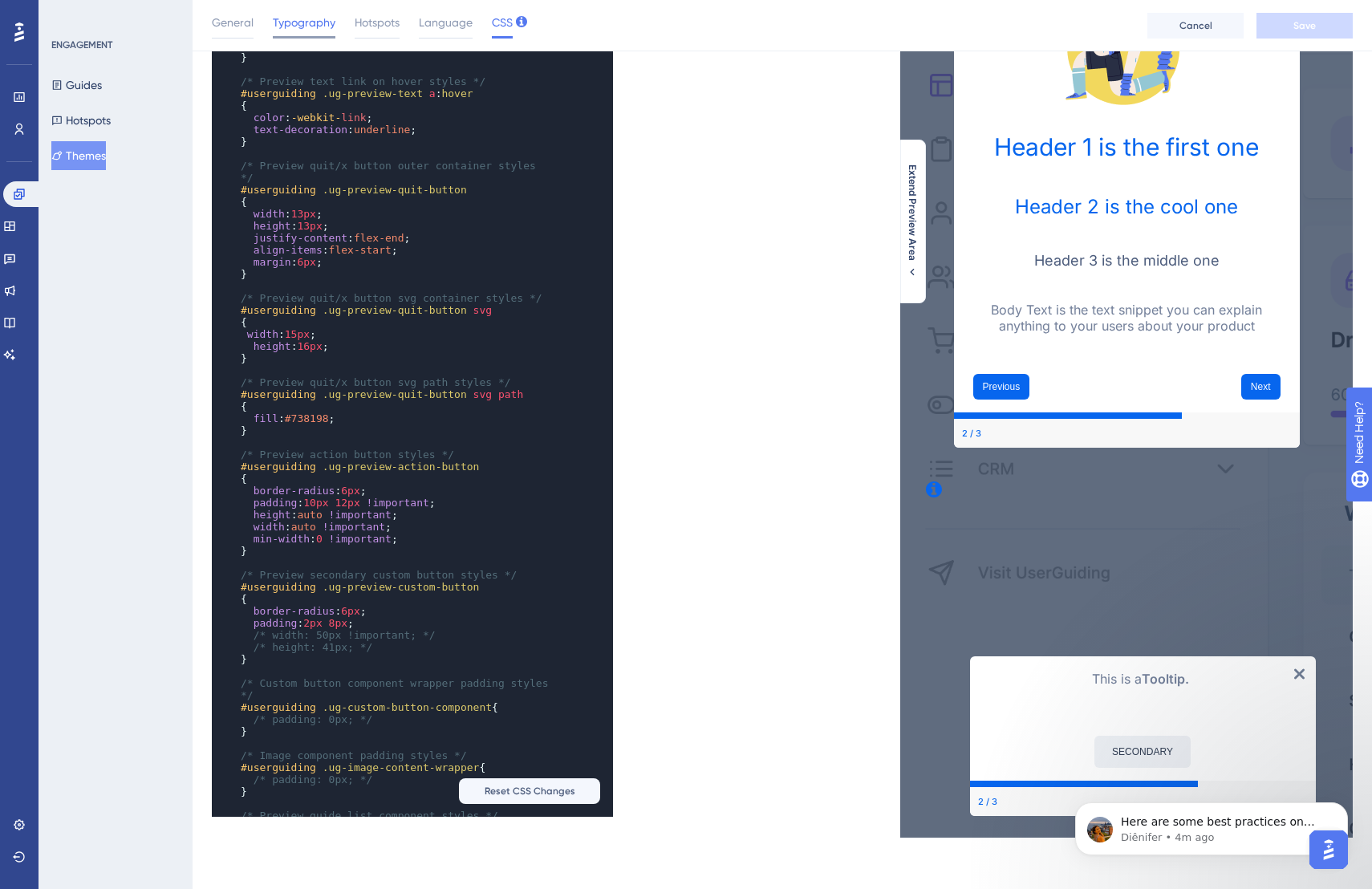
scroll to position [1221, 0]
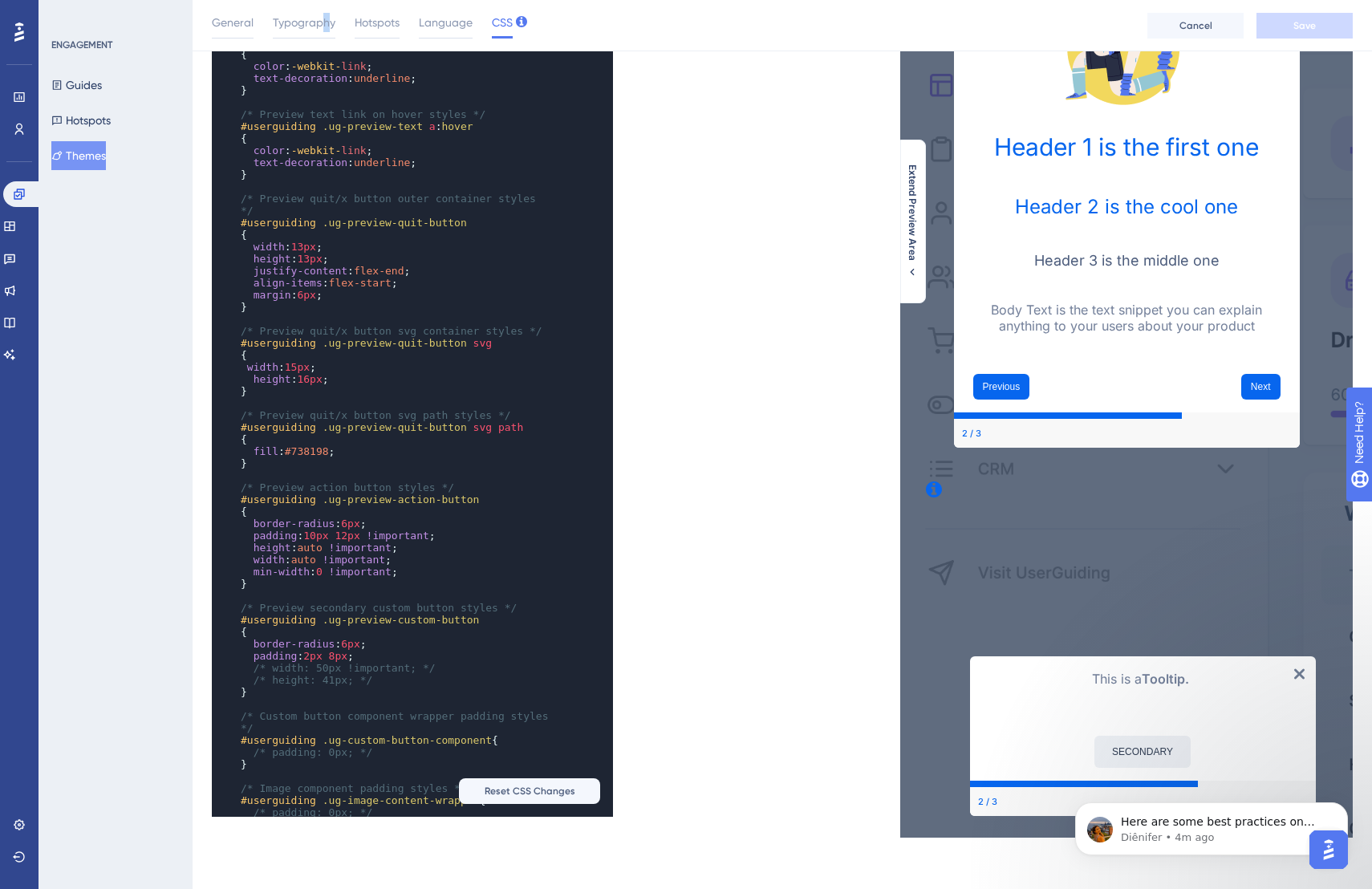
click at [322, 20] on span "Typography" at bounding box center [303, 22] width 62 height 20
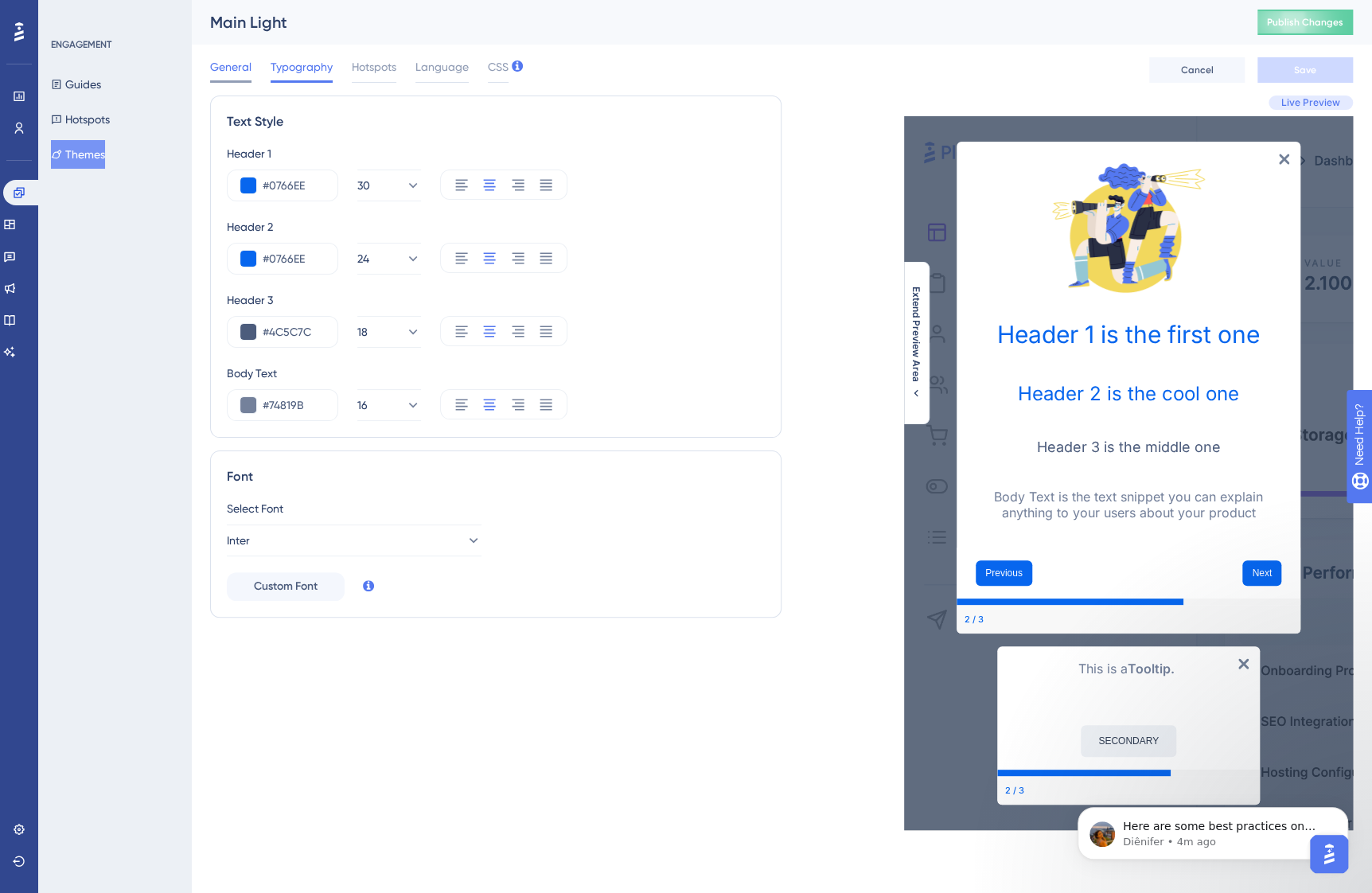
click at [248, 77] on div "General" at bounding box center [231, 70] width 41 height 25
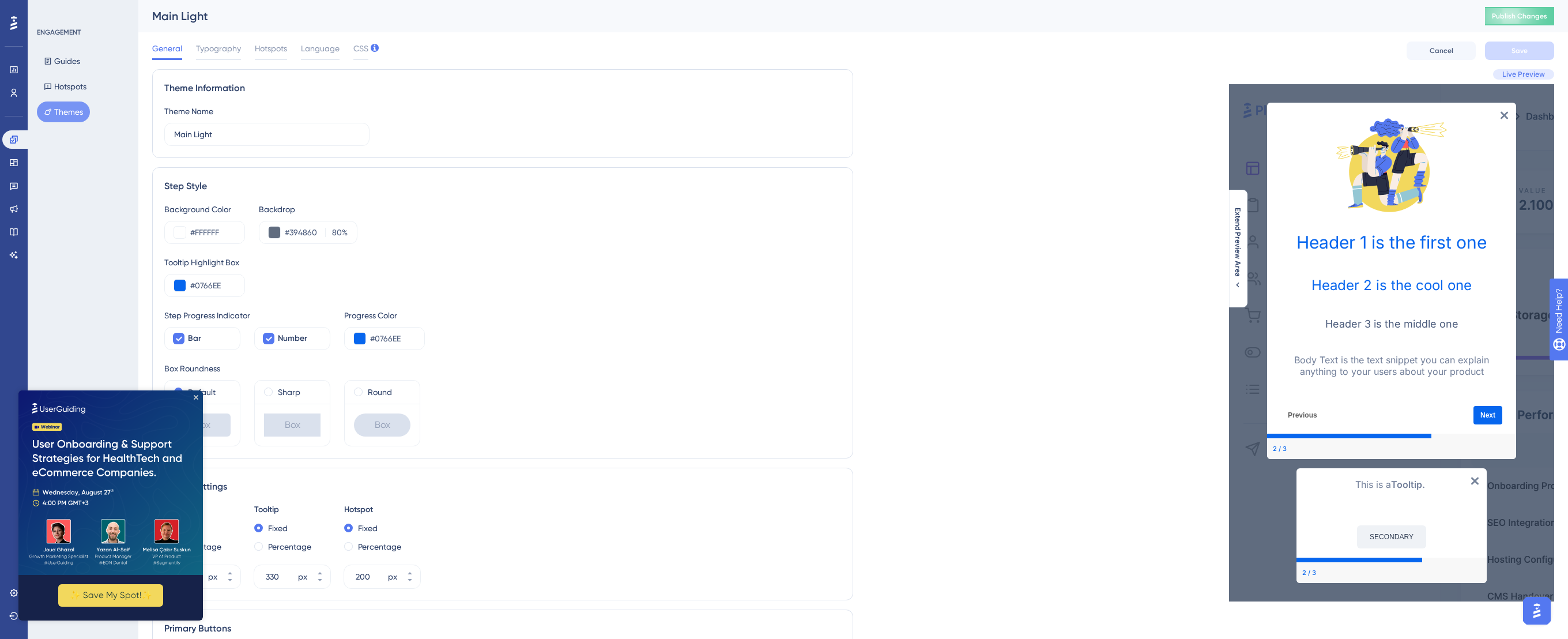
click at [193, 394] on img at bounding box center [111, 483] width 185 height 185
click at [196, 397] on icon "Close Preview" at bounding box center [196, 397] width 5 height 5
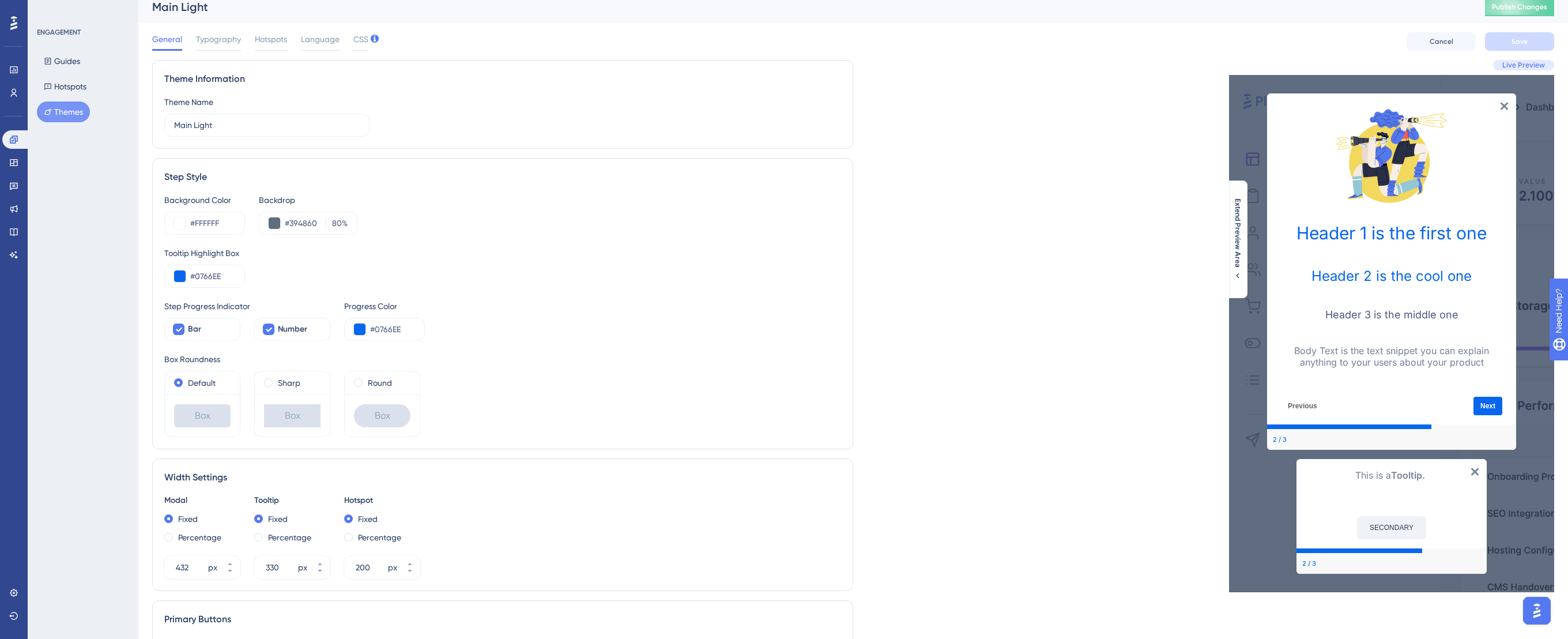
scroll to position [10, 0]
click at [406, 323] on input "#0766EE" at bounding box center [392, 328] width 45 height 14
click at [399, 325] on input "#0766EE" at bounding box center [392, 328] width 45 height 14
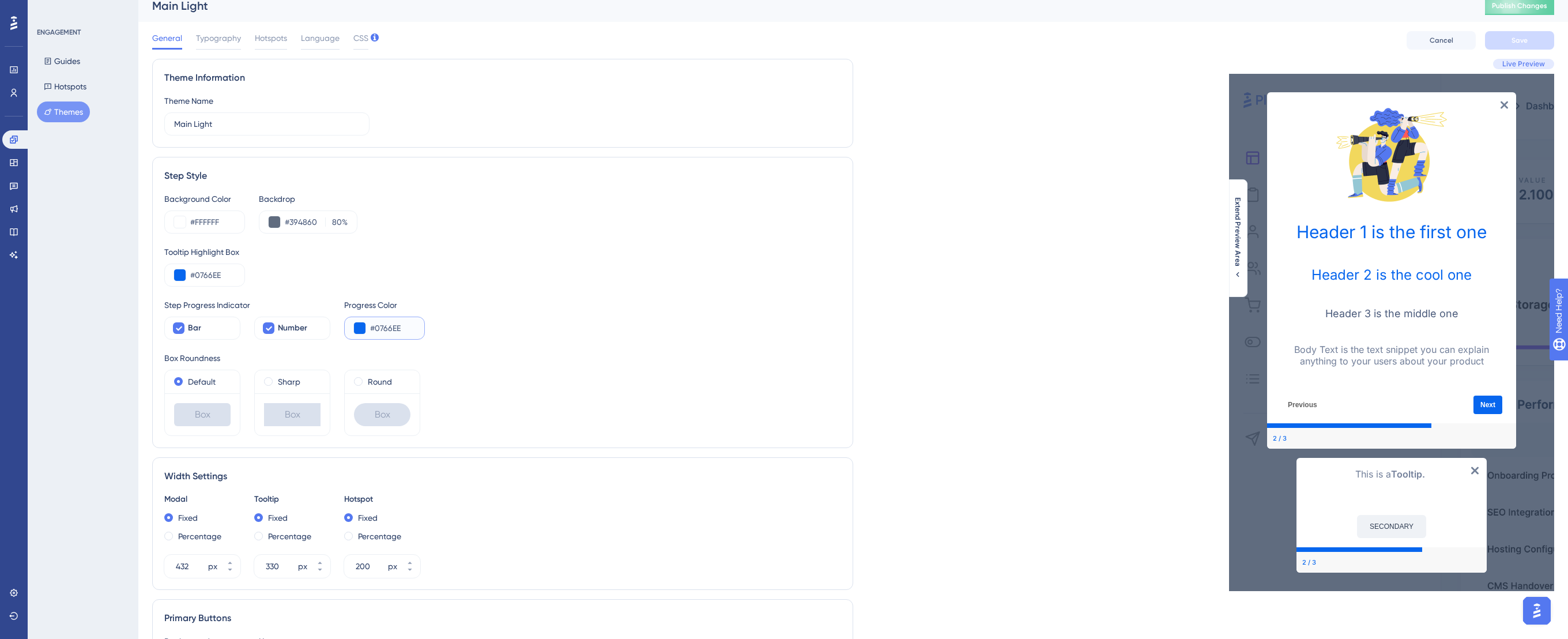
click at [399, 326] on input "#0766EE" at bounding box center [392, 328] width 45 height 14
paste input "98BFF"
click at [401, 328] on input "#98BFFE" at bounding box center [392, 328] width 45 height 14
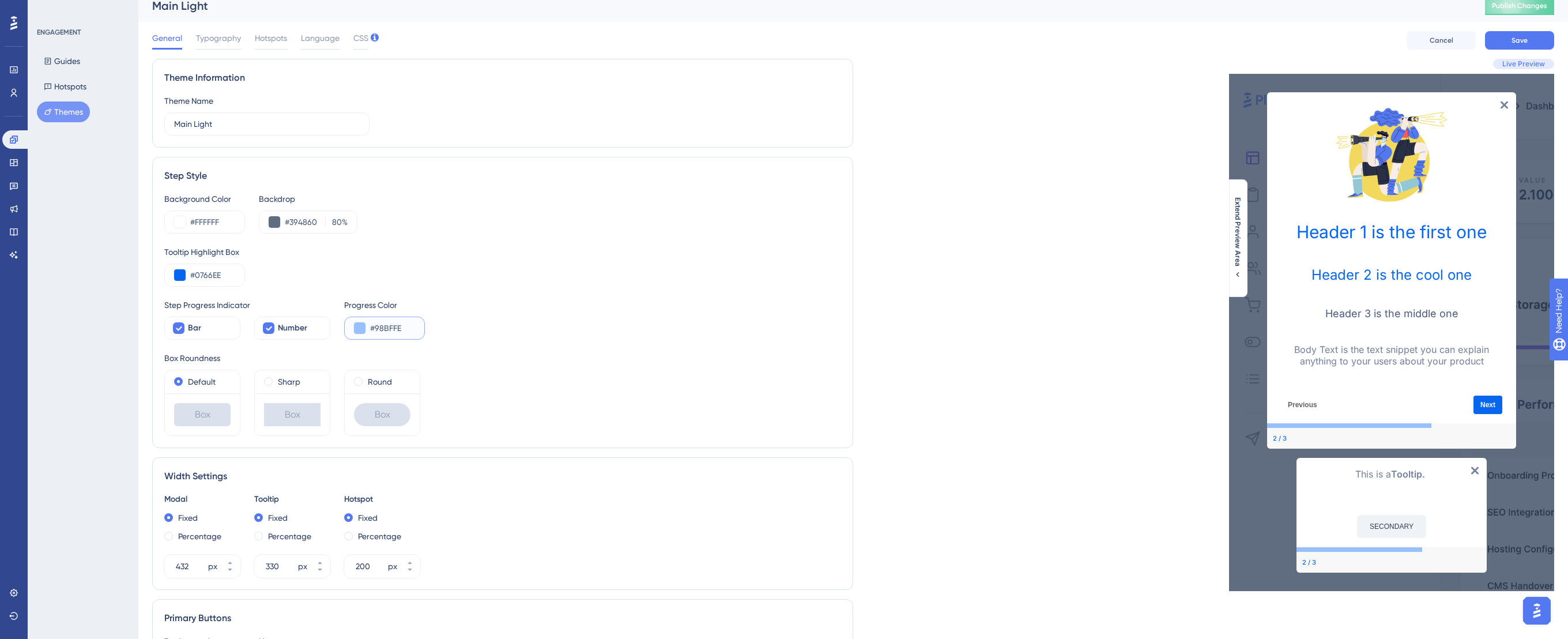
click at [401, 328] on input "#98BFFE" at bounding box center [392, 328] width 45 height 14
paste input "CF8B"
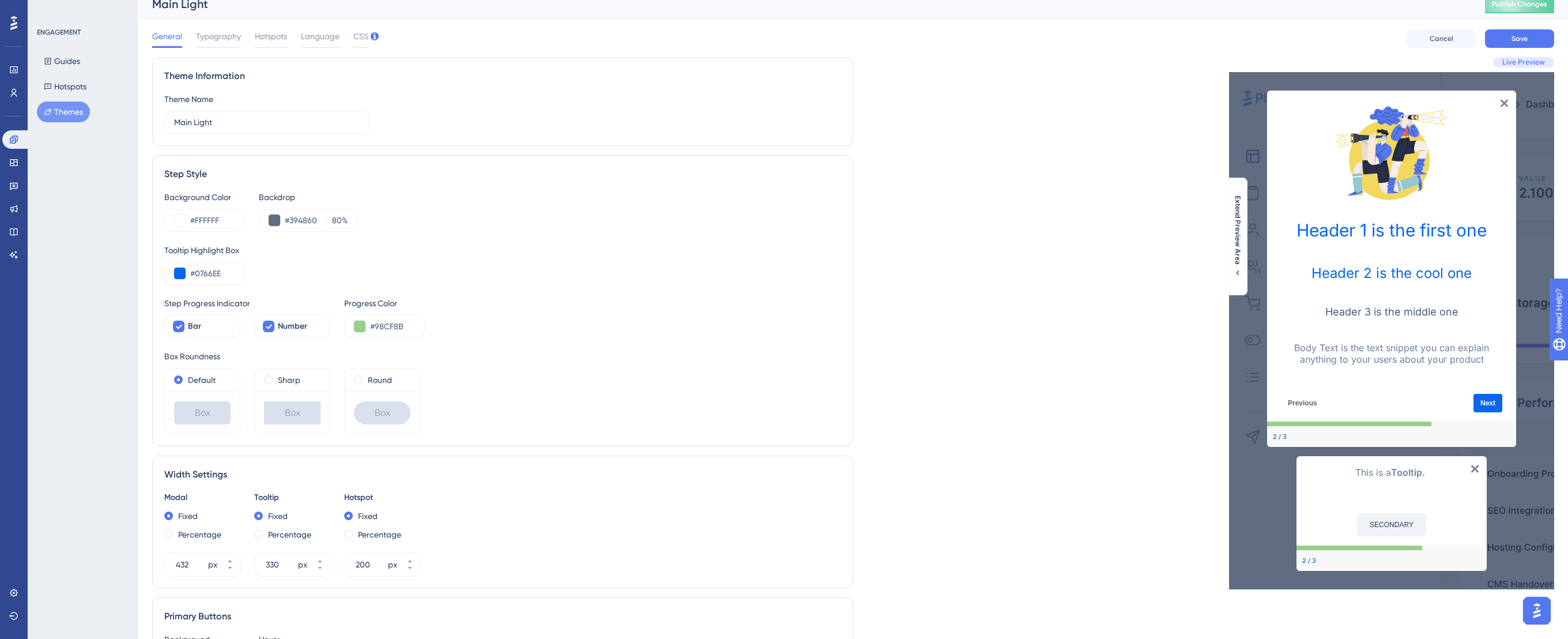
drag, startPoint x: 1273, startPoint y: 435, endPoint x: 1288, endPoint y: 436, distance: 15.0
click at [1288, 436] on div "2 / 3" at bounding box center [1391, 436] width 249 height 21
click at [375, 325] on input "#98CF8B" at bounding box center [392, 326] width 45 height 14
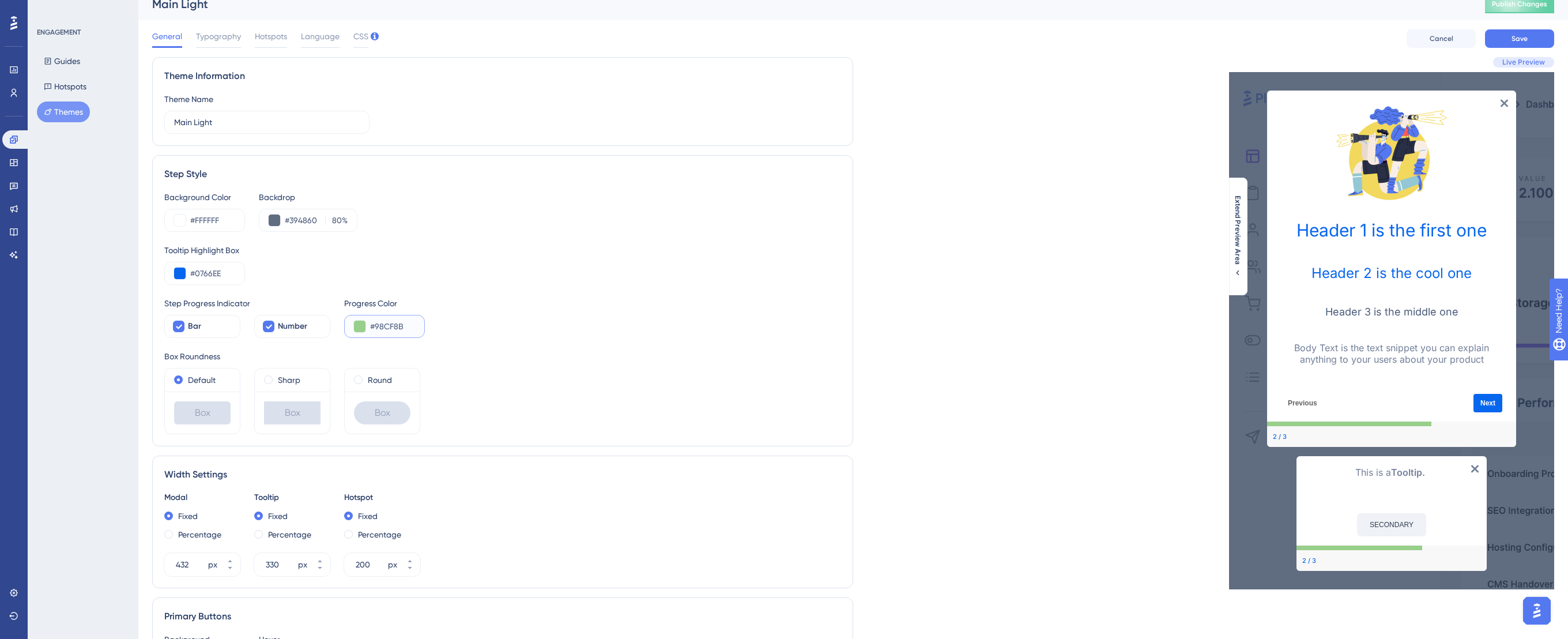
paste input "D9DEE8"
click at [382, 331] on input "#D9DEE8" at bounding box center [392, 326] width 45 height 14
paste input "C6CEDC"
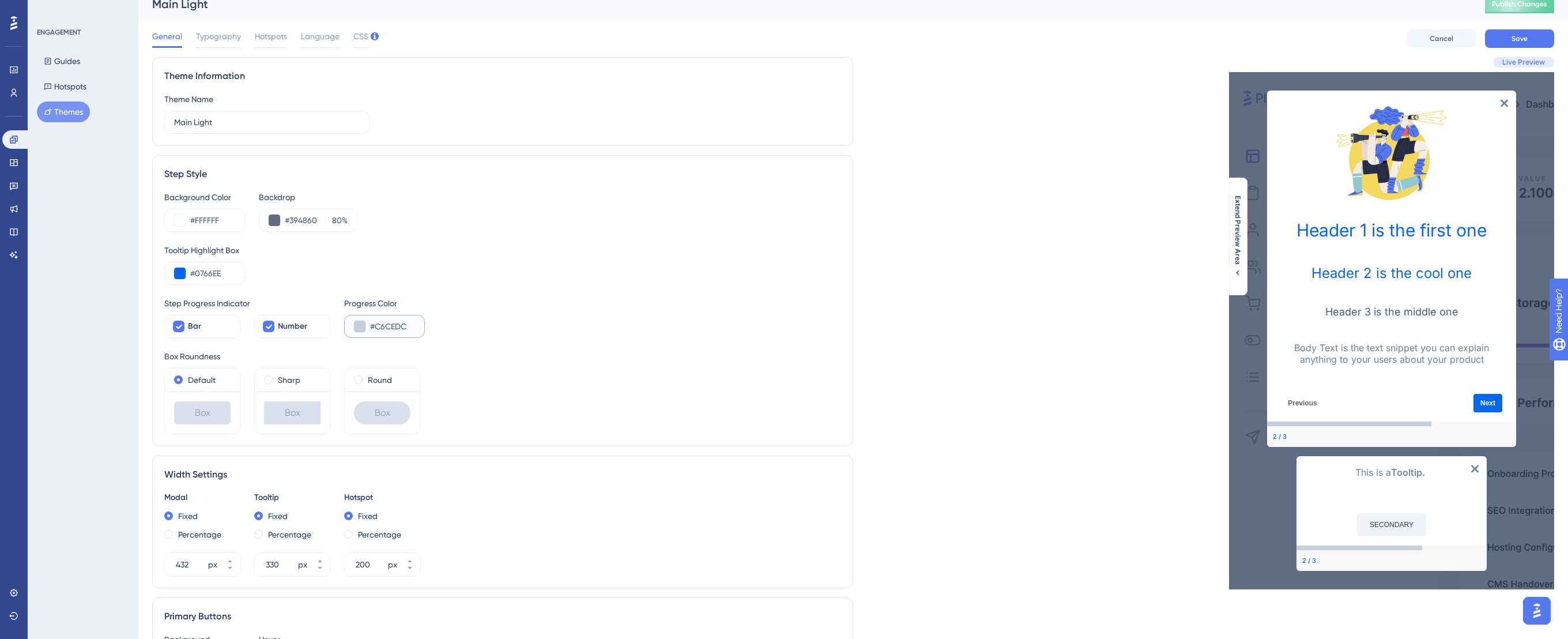
click at [386, 326] on input "#C6CEDC" at bounding box center [392, 326] width 45 height 14
paste input "98BFFE"
type input "#98BFFE"
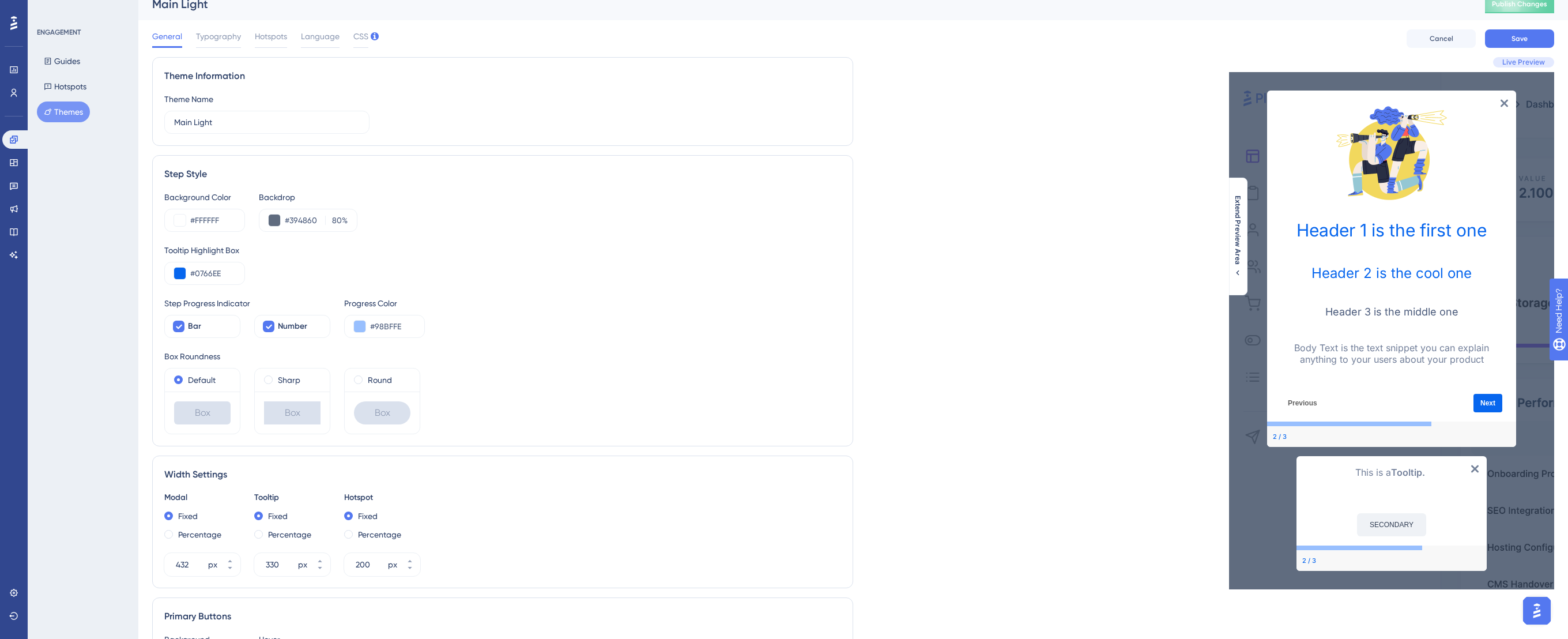
click at [614, 310] on div "Step Progress Indicator Bar Number Progress Color #98BFFE" at bounding box center [503, 317] width 677 height 42
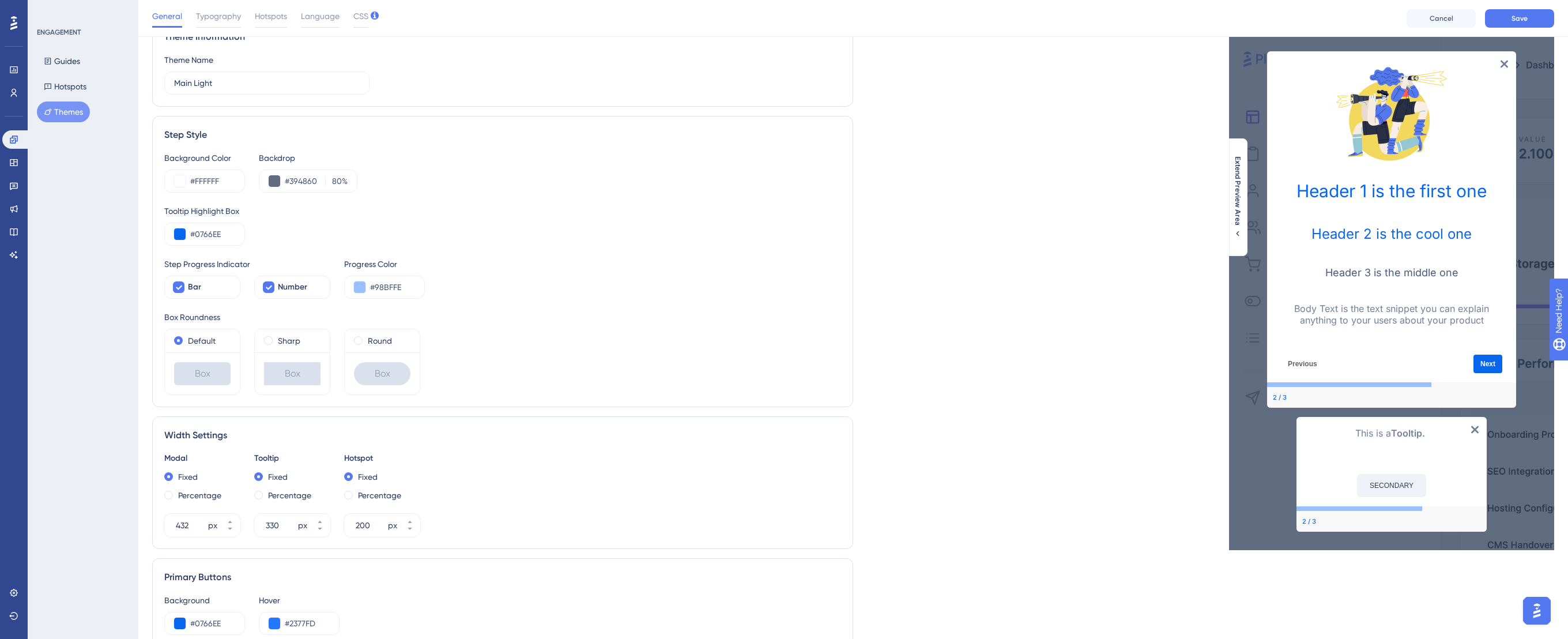
scroll to position [5, 0]
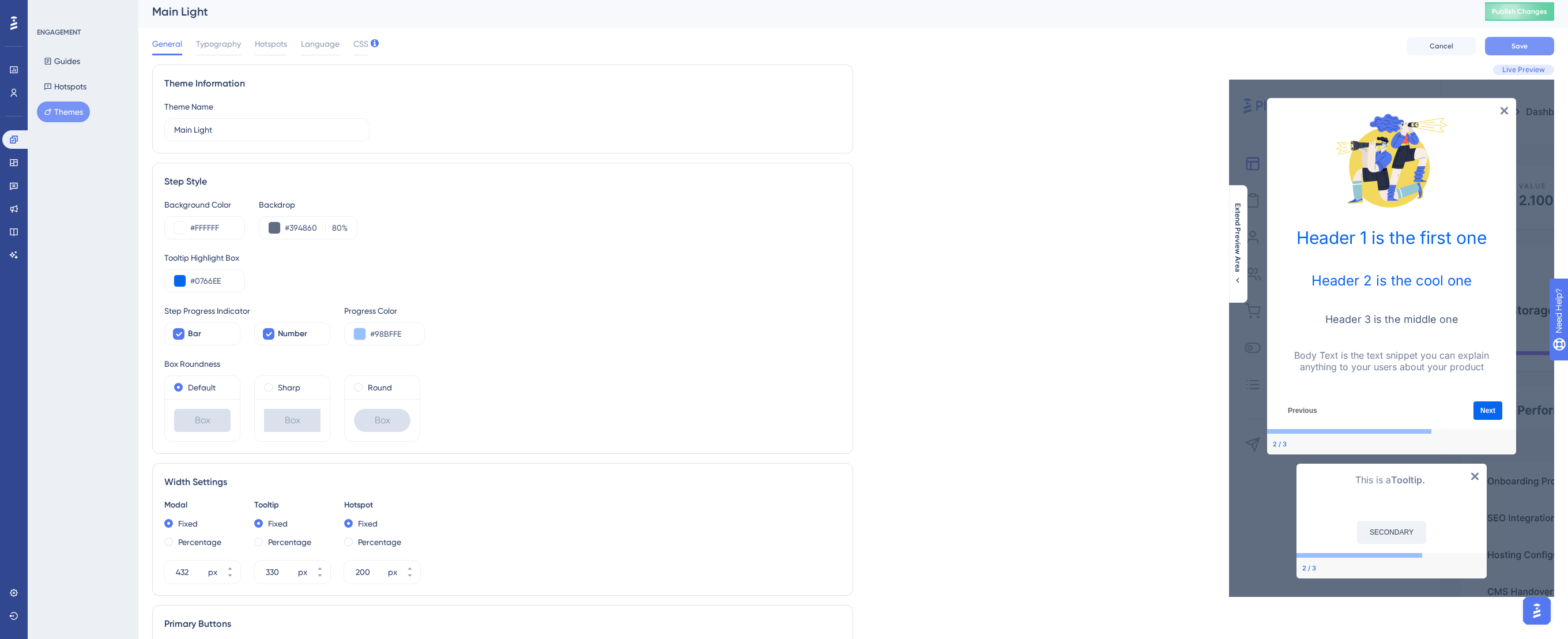
click at [1508, 46] on button "Save" at bounding box center [1519, 46] width 69 height 18
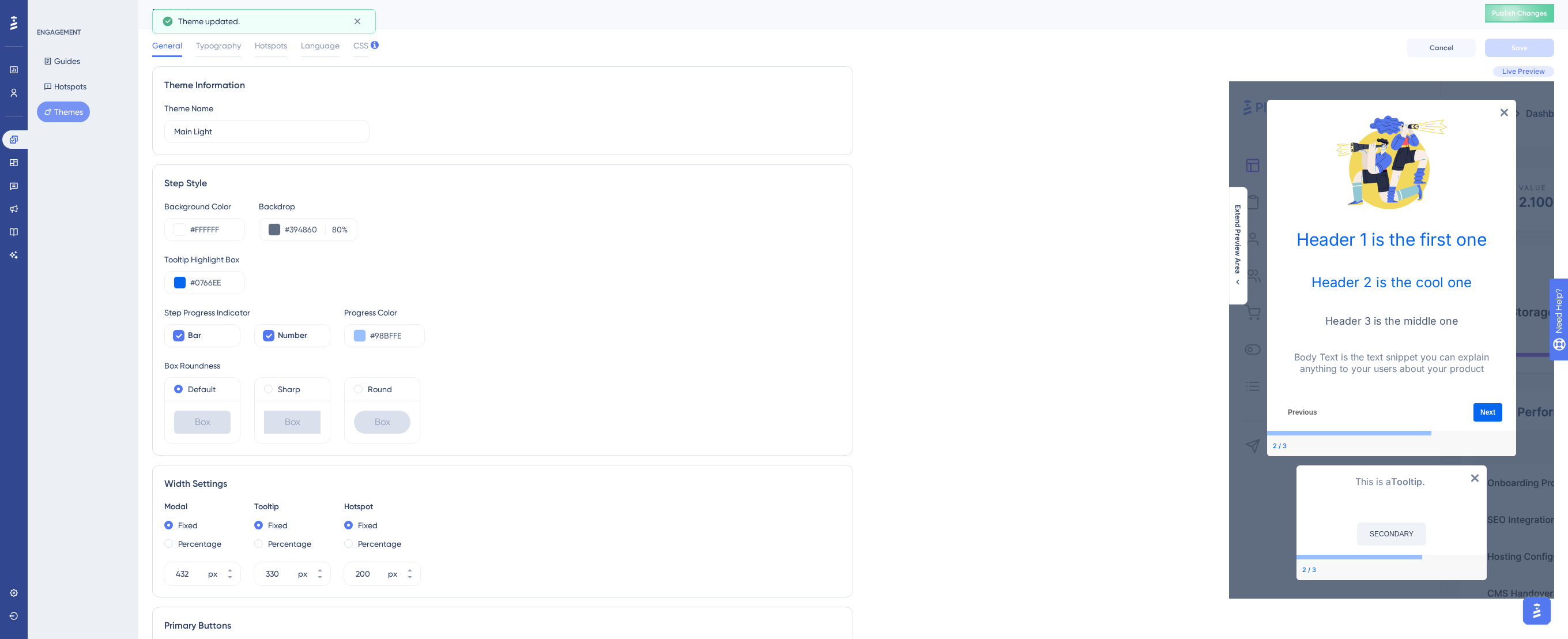
scroll to position [0, 0]
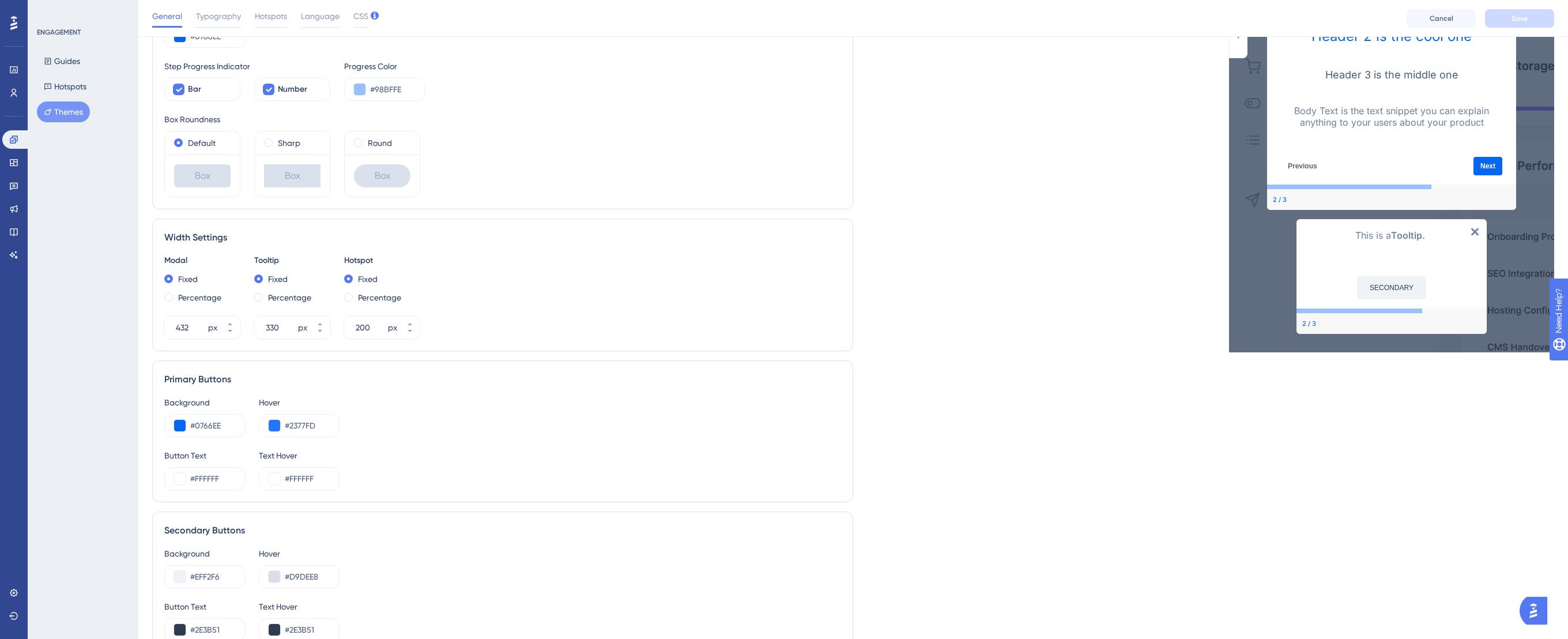
scroll to position [245, 0]
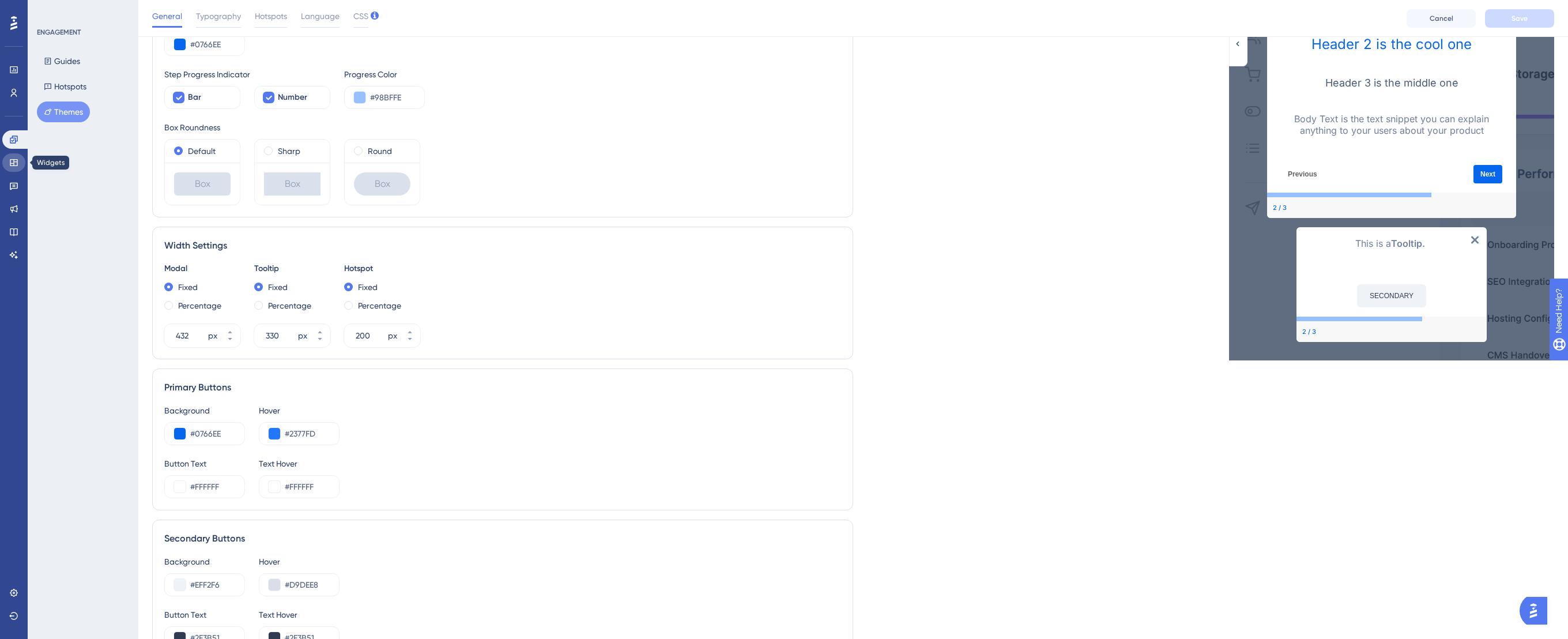
click at [15, 159] on icon at bounding box center [13, 162] width 9 height 9
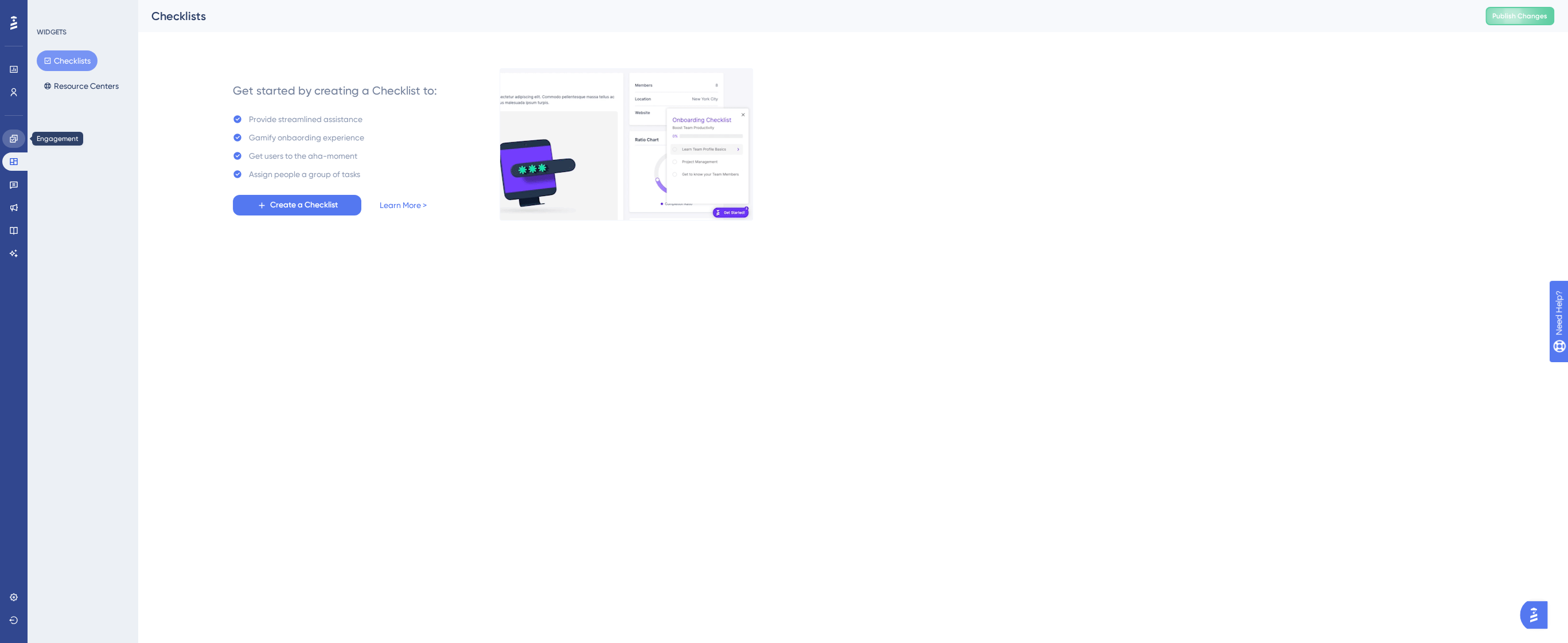
click at [5, 137] on link at bounding box center [14, 139] width 23 height 18
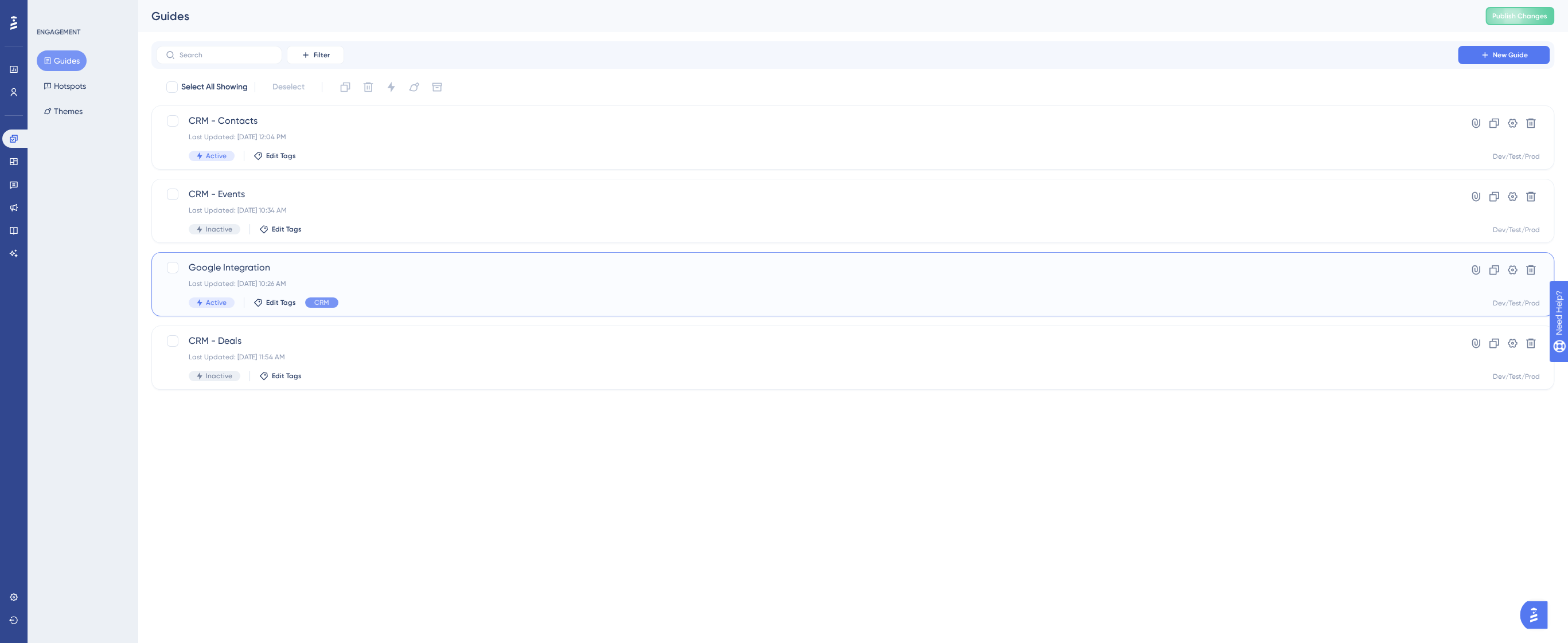
click at [254, 285] on div "Last Updated: [DATE] 10:26 AM" at bounding box center [807, 283] width 1236 height 9
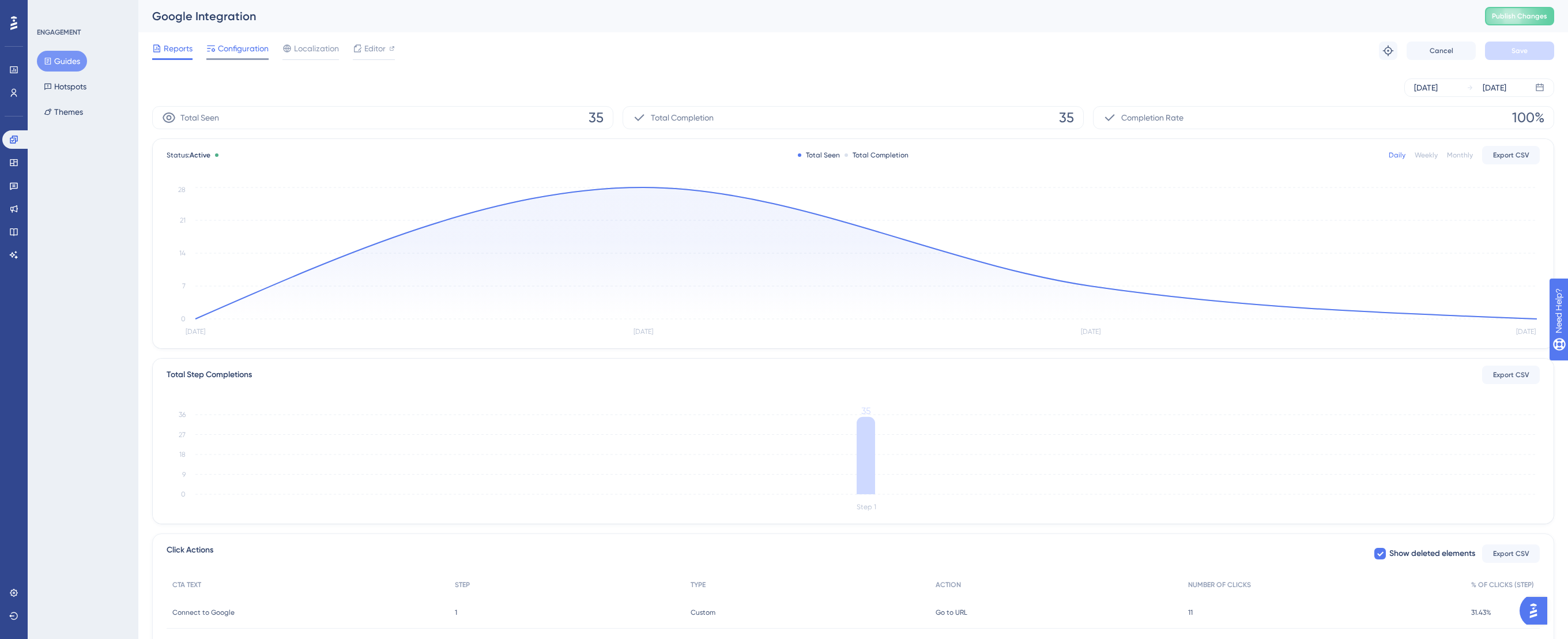
click at [248, 48] on span "Configuration" at bounding box center [243, 48] width 51 height 14
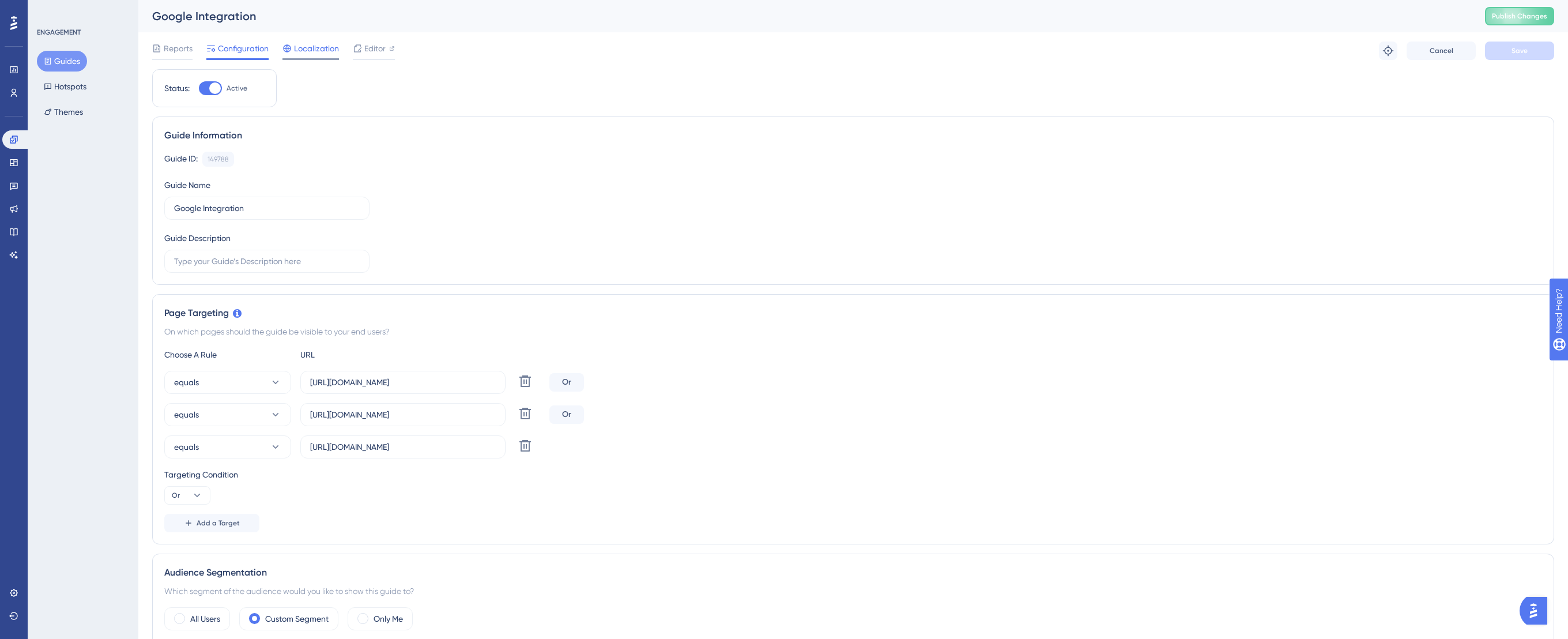
click at [294, 45] on span "Localization" at bounding box center [316, 48] width 45 height 14
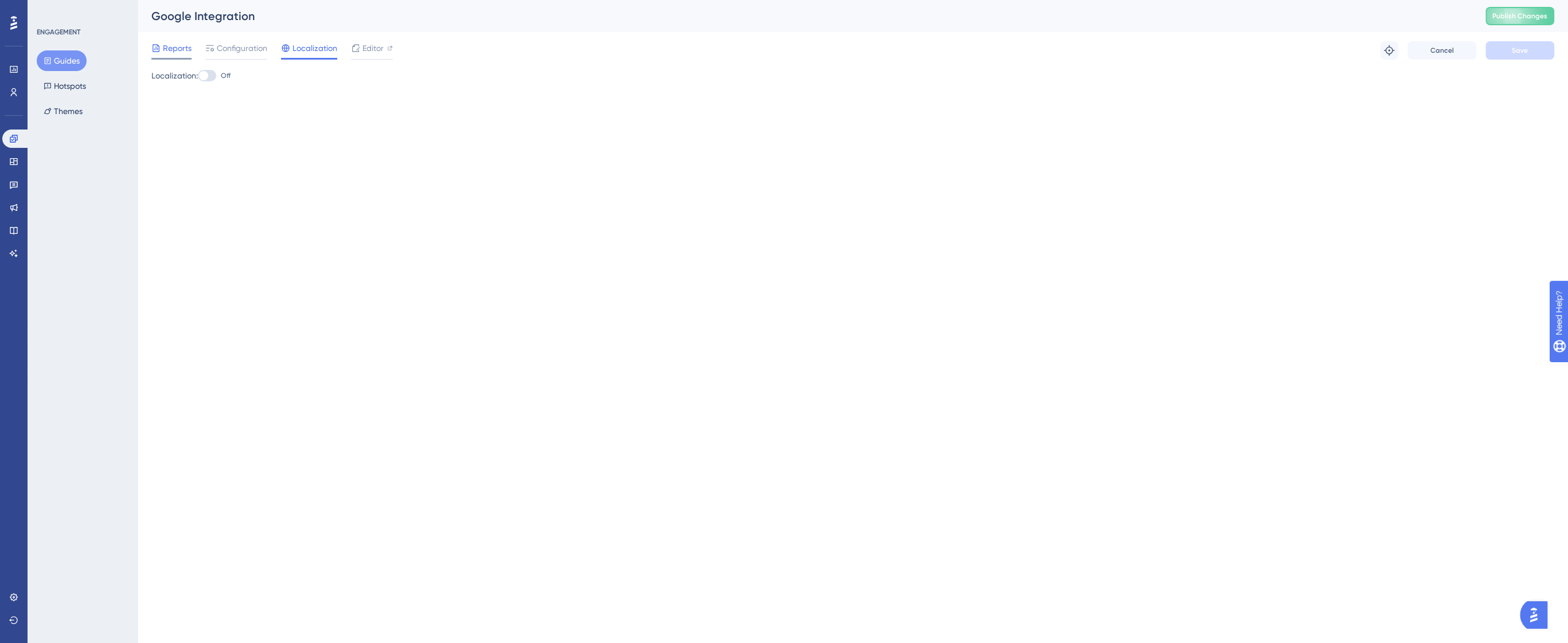
click at [186, 50] on span "Reports" at bounding box center [177, 48] width 29 height 14
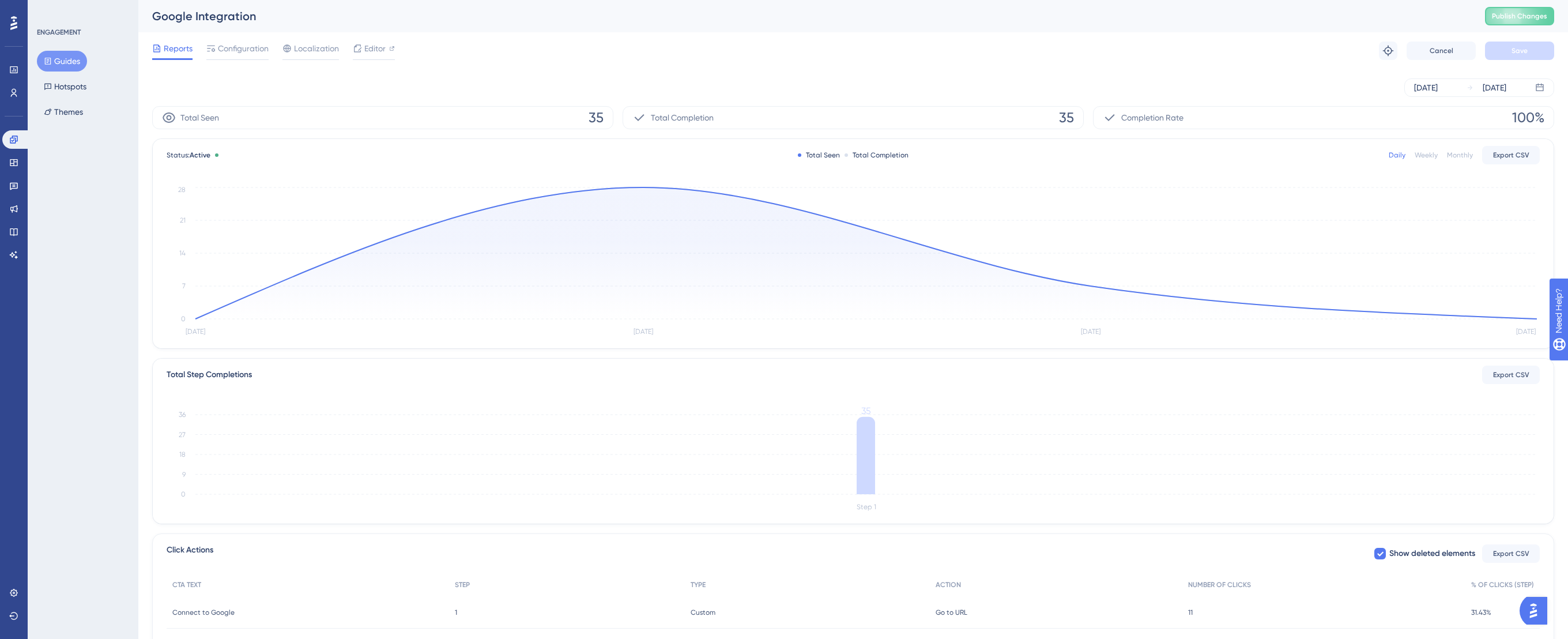
click at [1411, 155] on div "Daily Weekly Monthly Export CSV" at bounding box center [1464, 155] width 151 height 18
click at [1427, 155] on div "Weekly" at bounding box center [1426, 155] width 23 height 9
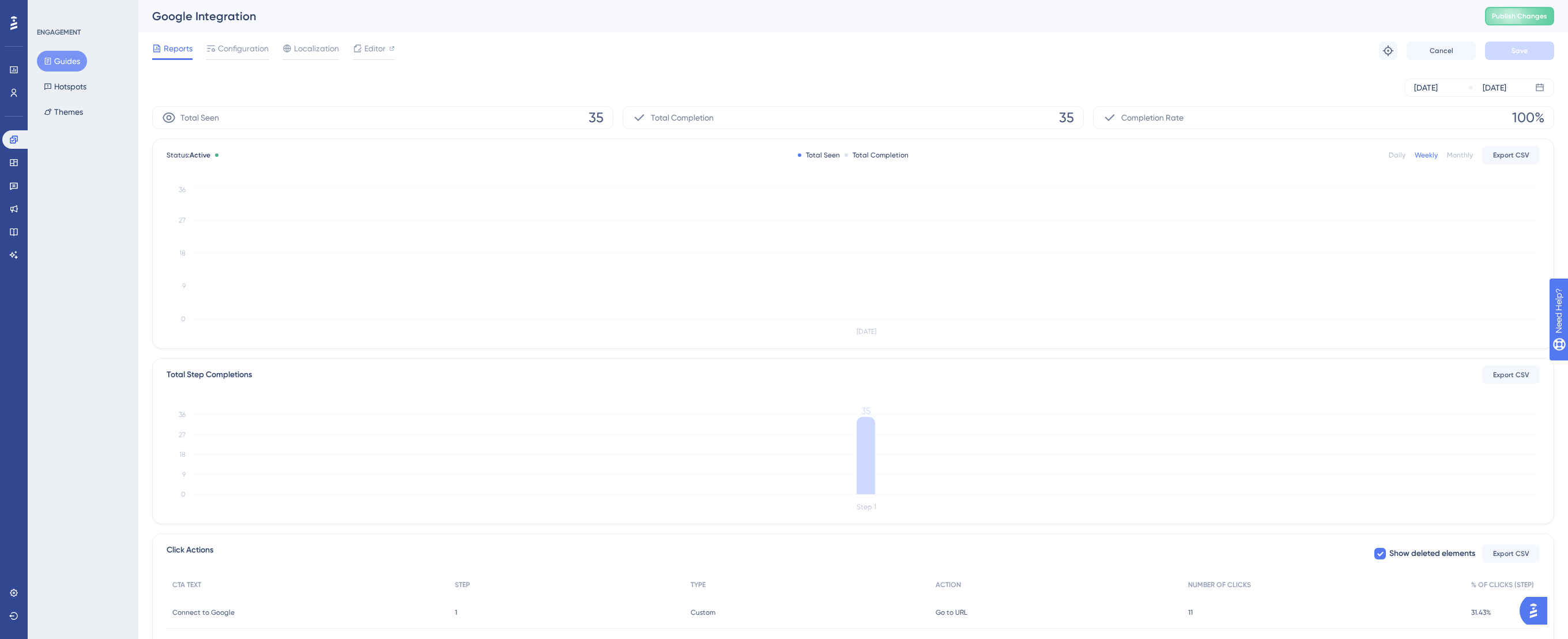
click at [1448, 151] on div "Daily Weekly Monthly Export CSV" at bounding box center [1464, 155] width 151 height 18
click at [1452, 153] on div "Monthly" at bounding box center [1460, 155] width 26 height 9
click at [1399, 155] on div "Daily" at bounding box center [1397, 155] width 17 height 9
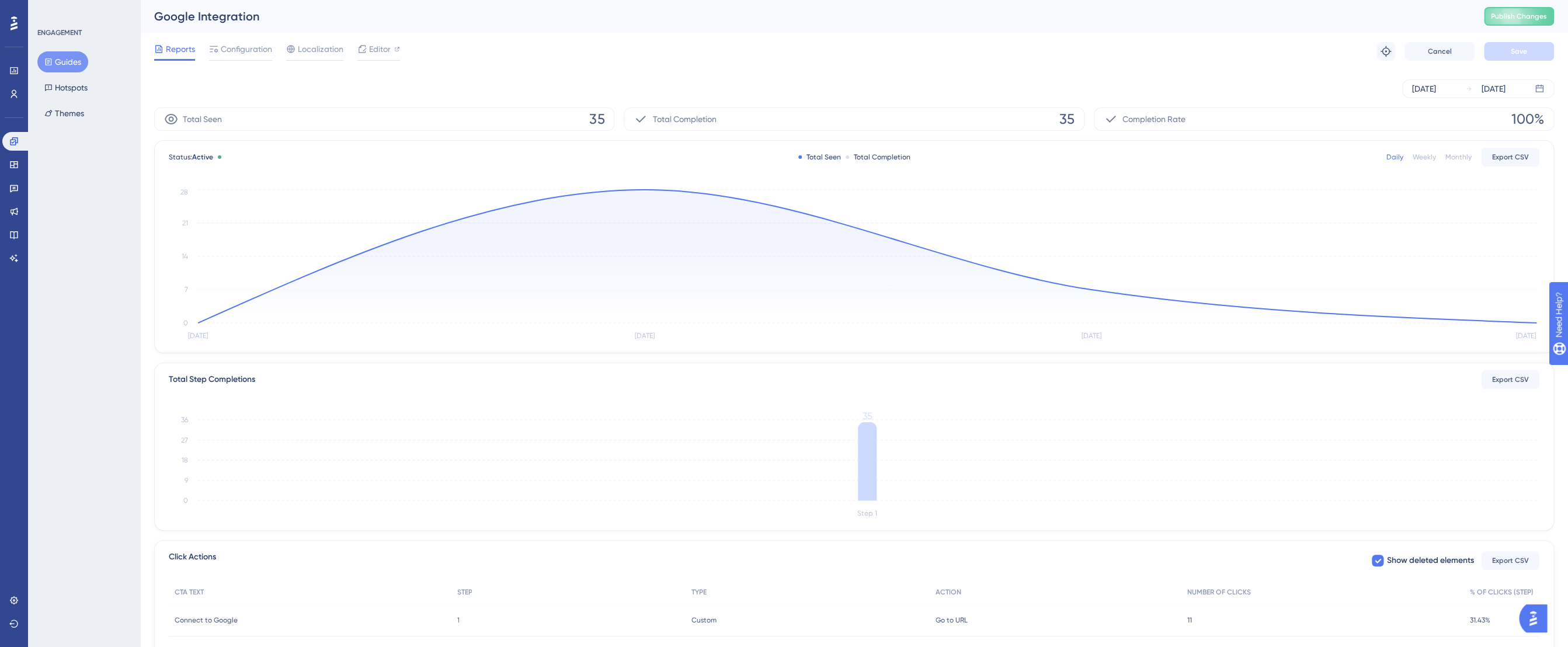
click at [18, 177] on div "Engagement Widgets Feedback Product Updates Knowledge Base AI Assistant" at bounding box center [14, 200] width 24 height 136
click at [14, 166] on icon at bounding box center [14, 164] width 9 height 9
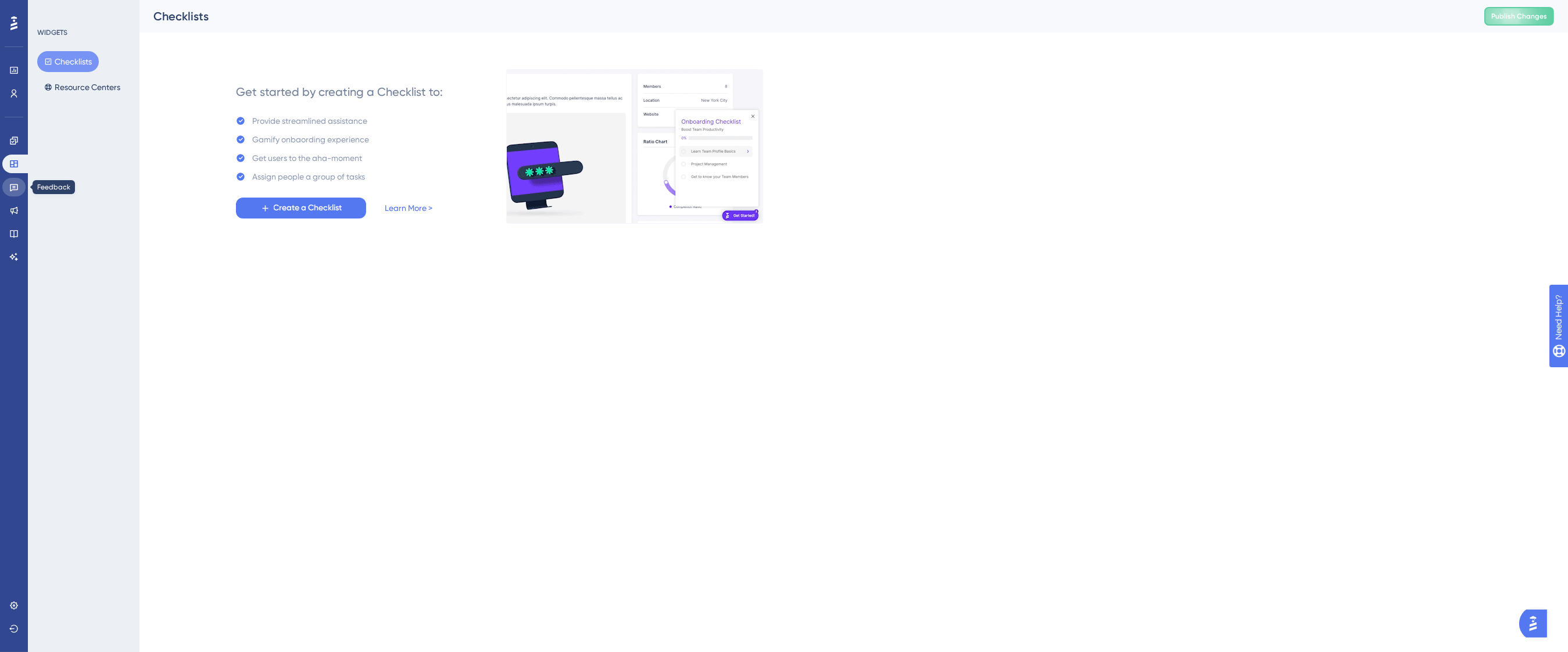
click at [22, 191] on link at bounding box center [14, 187] width 23 height 19
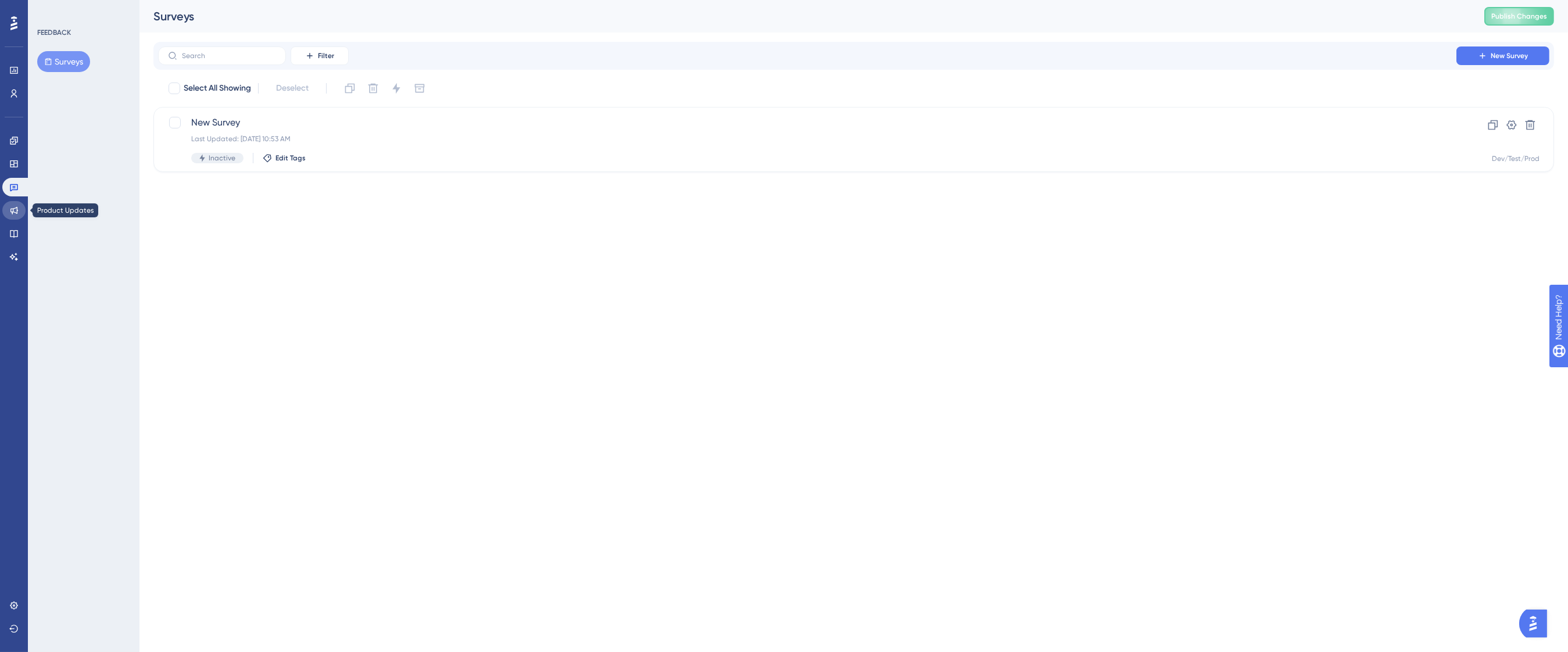
click at [20, 210] on link at bounding box center [14, 210] width 23 height 19
